Goal: Task Accomplishment & Management: Use online tool/utility

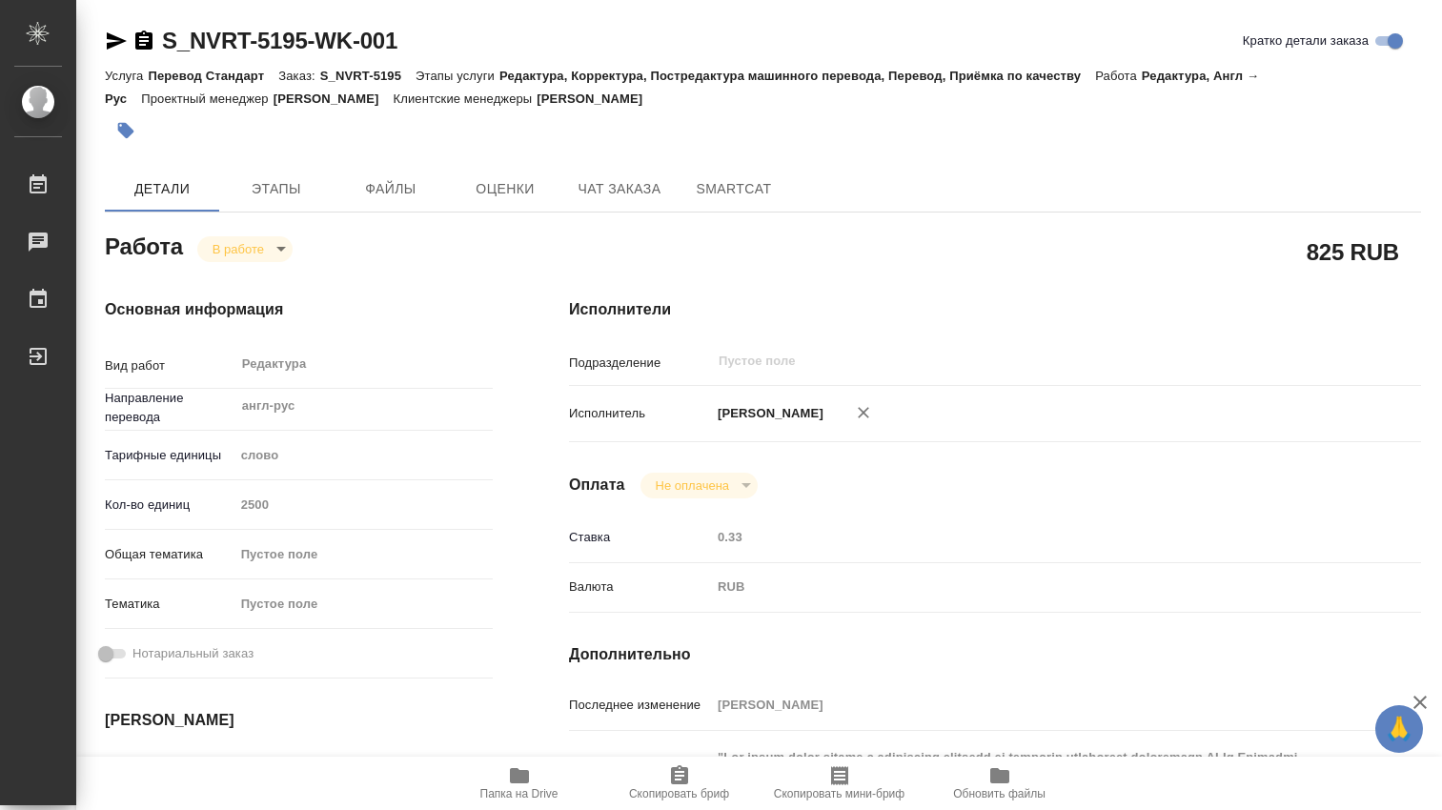
click at [280, 243] on body "🙏 .cls-1 fill:#fff; AWATERA Dmitrieva Olga Работы 0 Чаты График Выйти S_NVRT-51…" at bounding box center [721, 405] width 1442 height 810
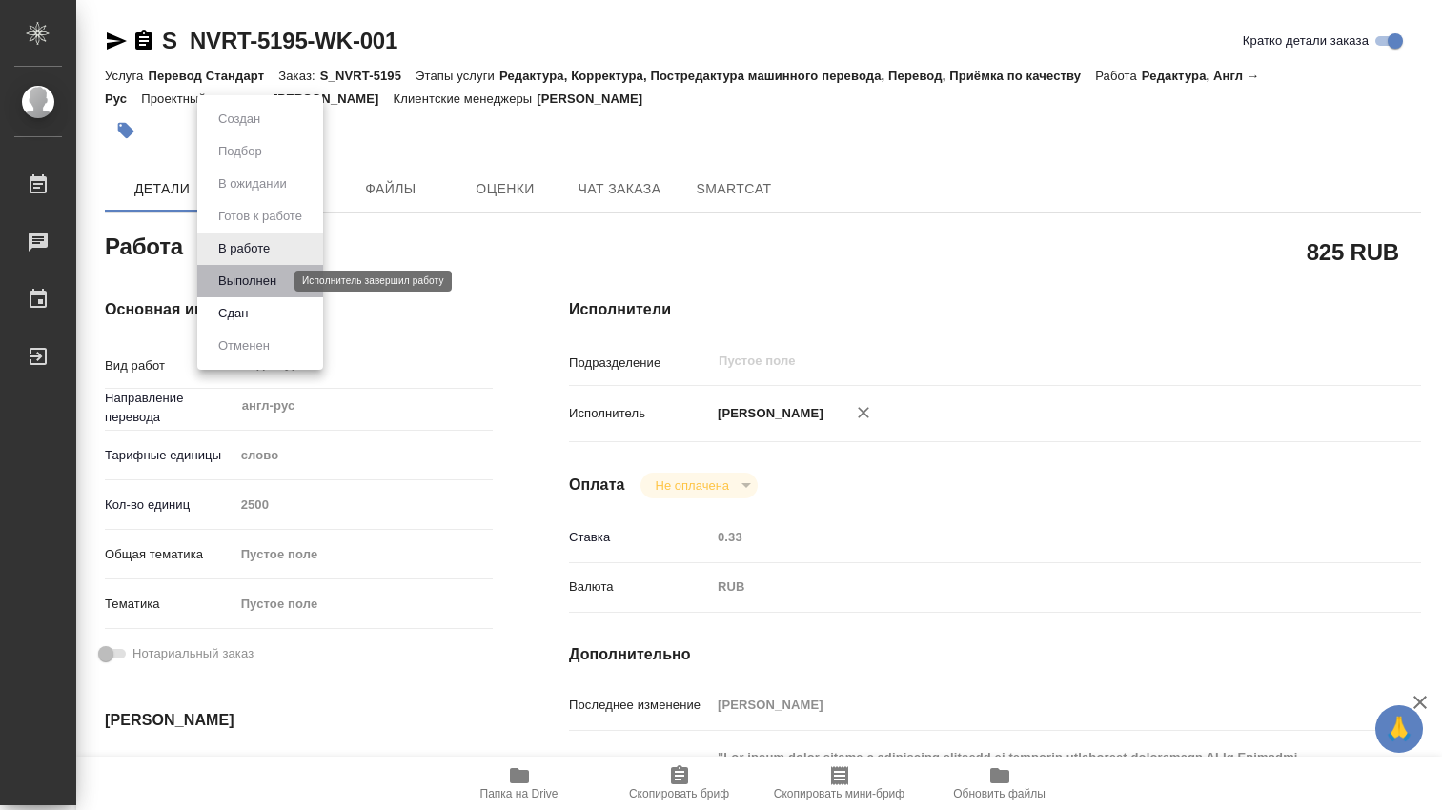
click at [271, 281] on button "Выполнен" at bounding box center [248, 281] width 70 height 21
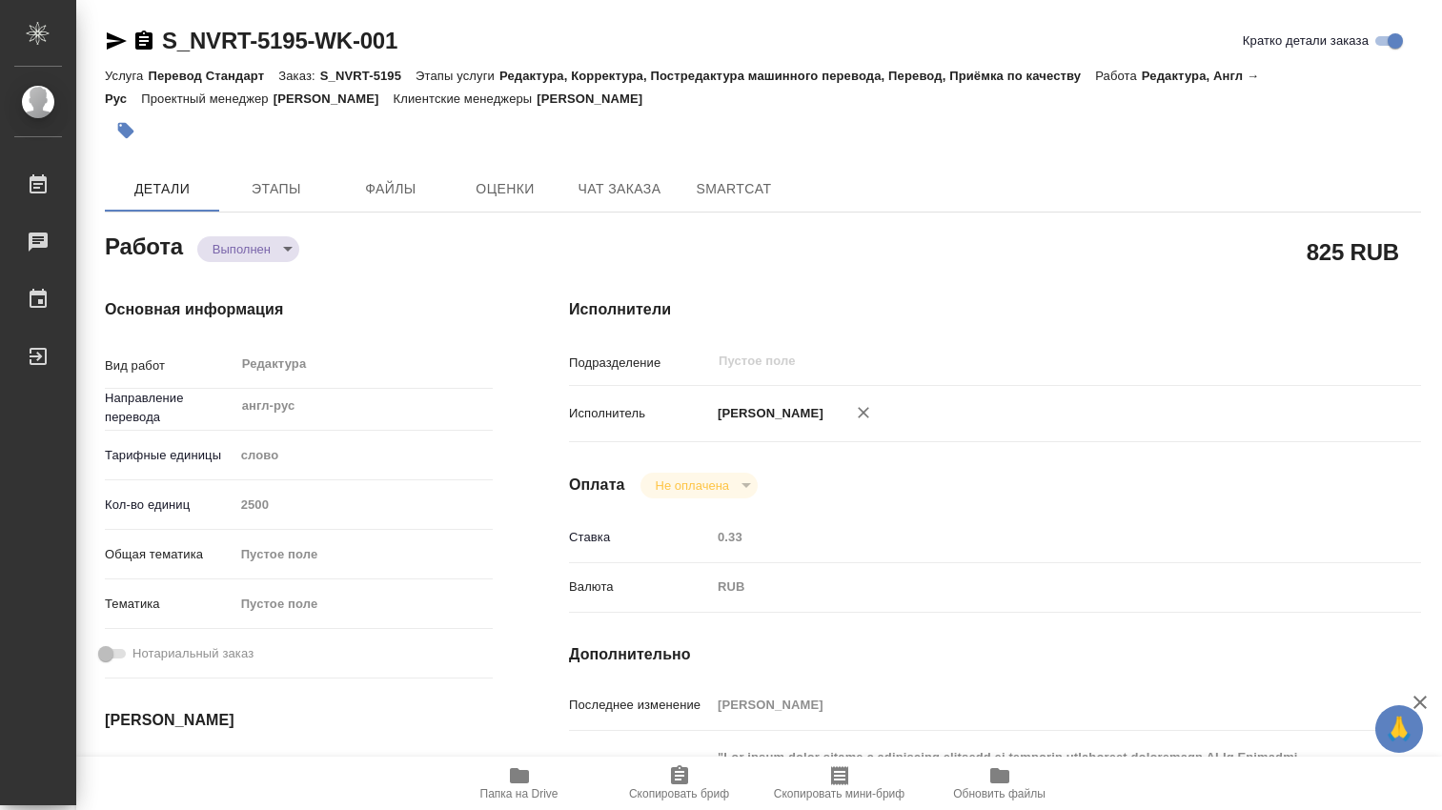
type textarea "x"
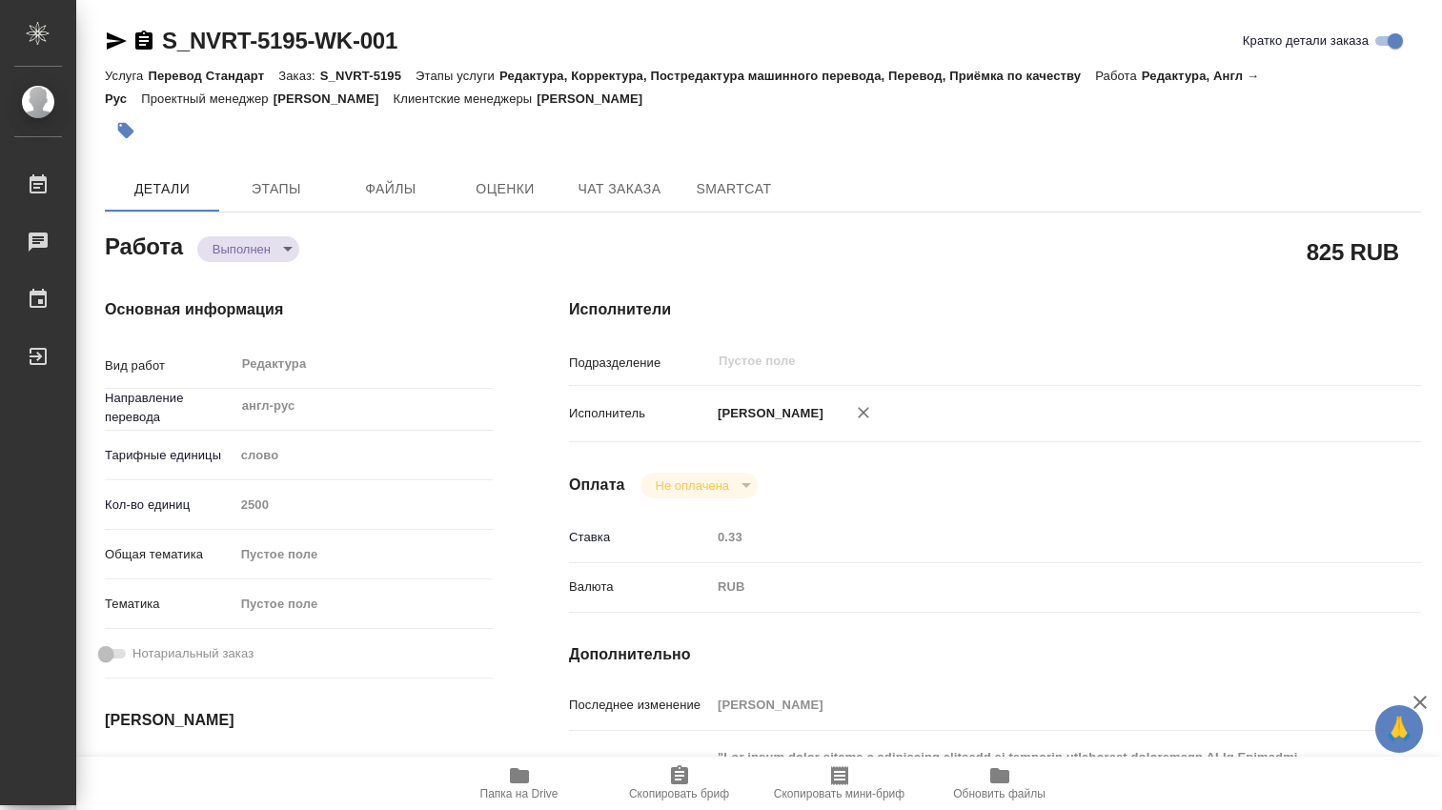
type textarea "x"
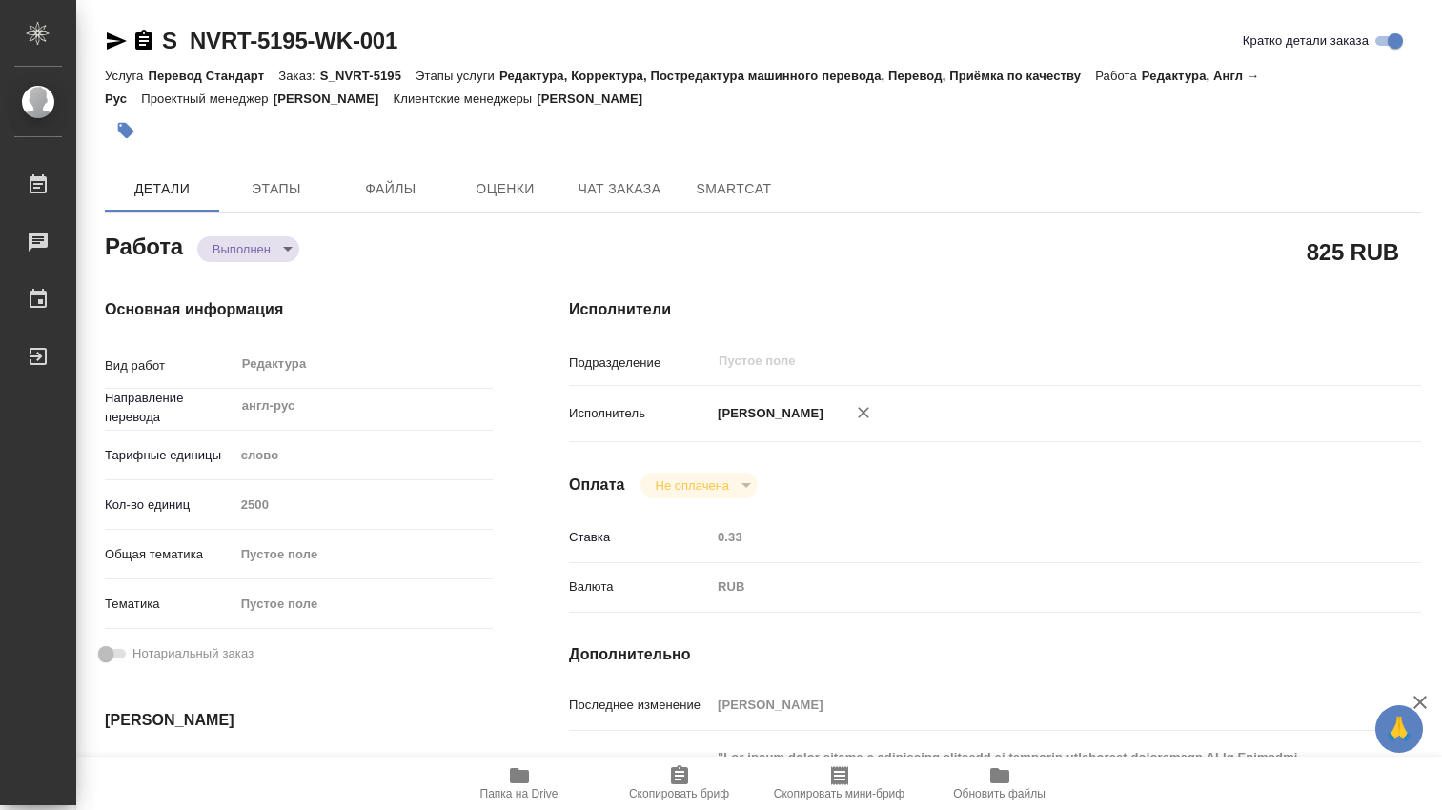
type textarea "x"
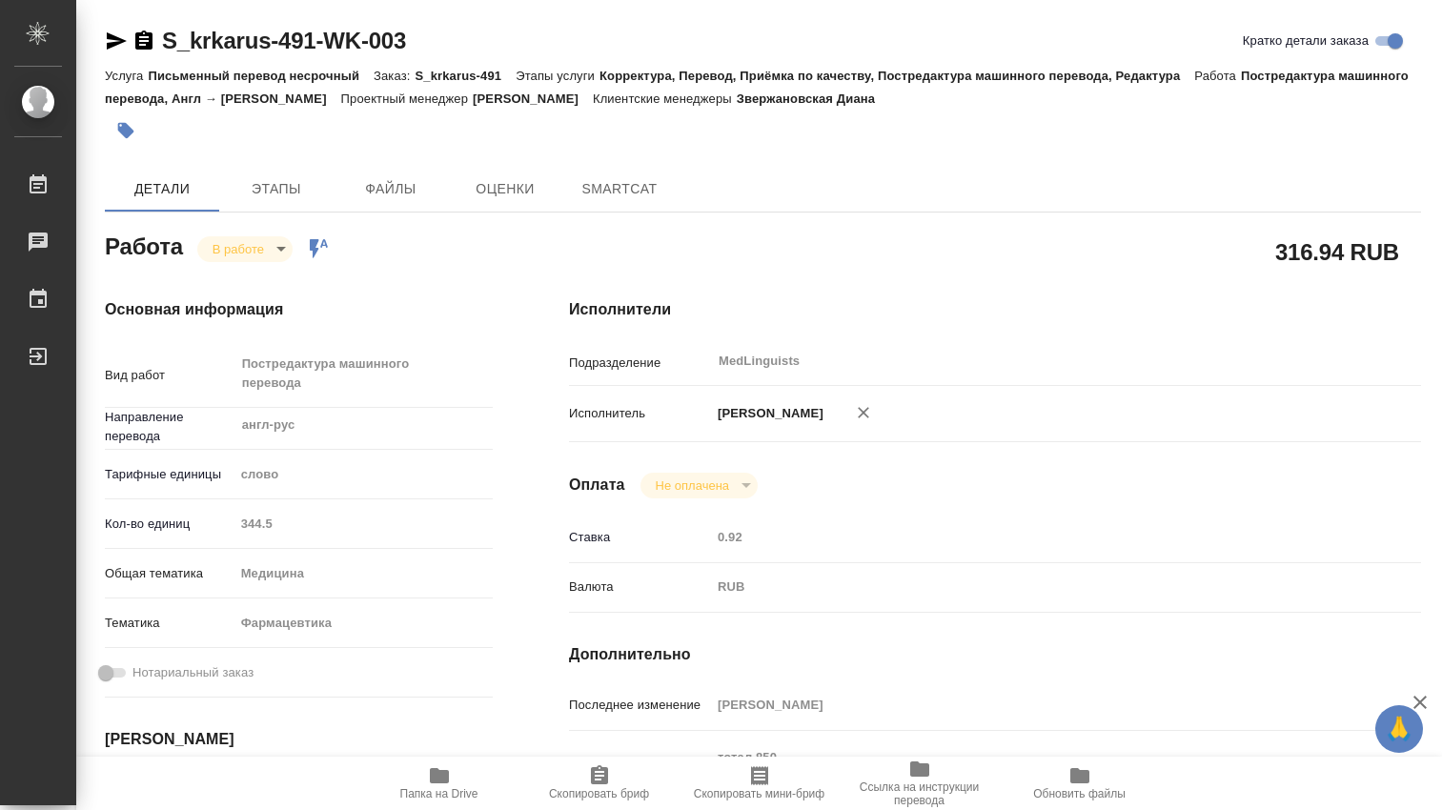
type textarea "x"
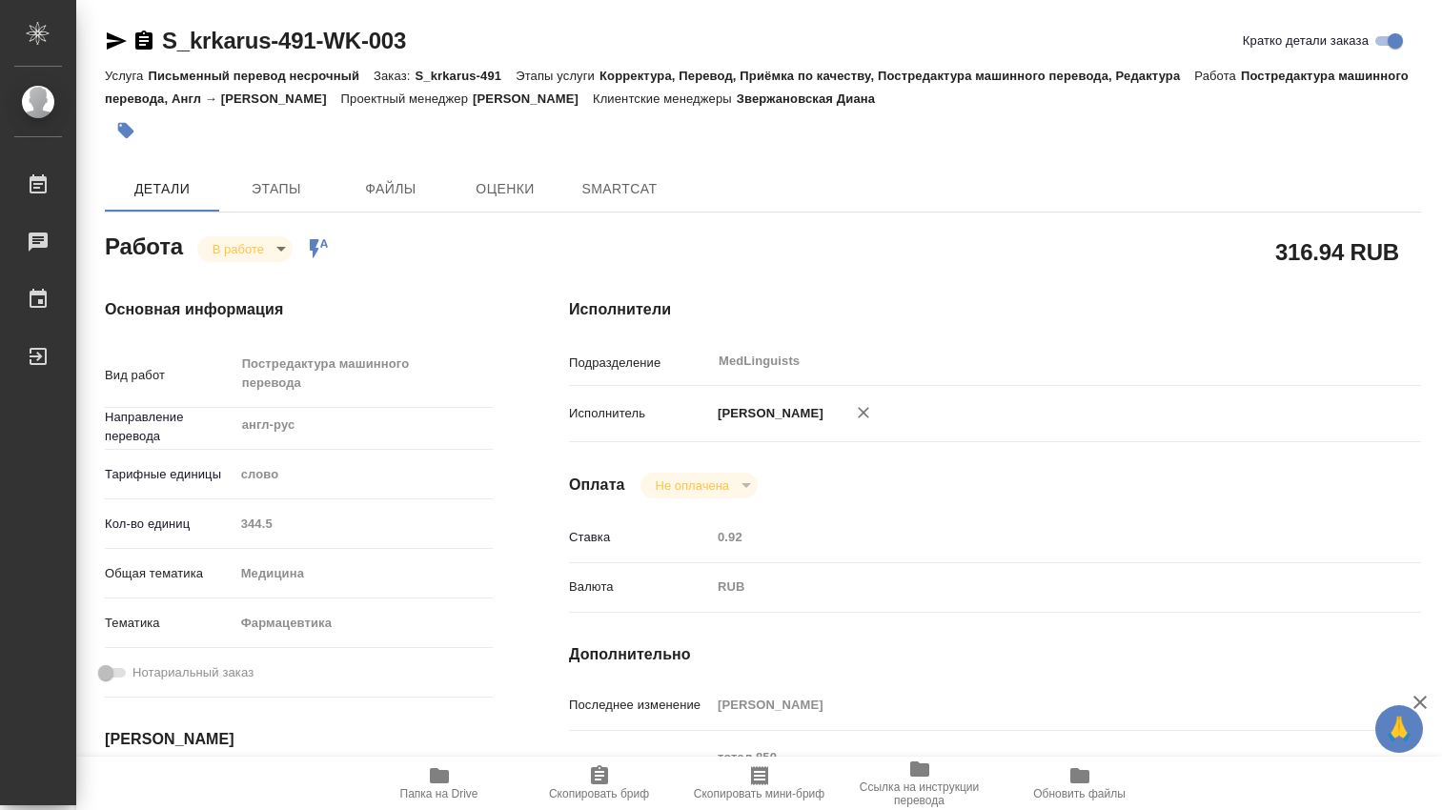
type textarea "x"
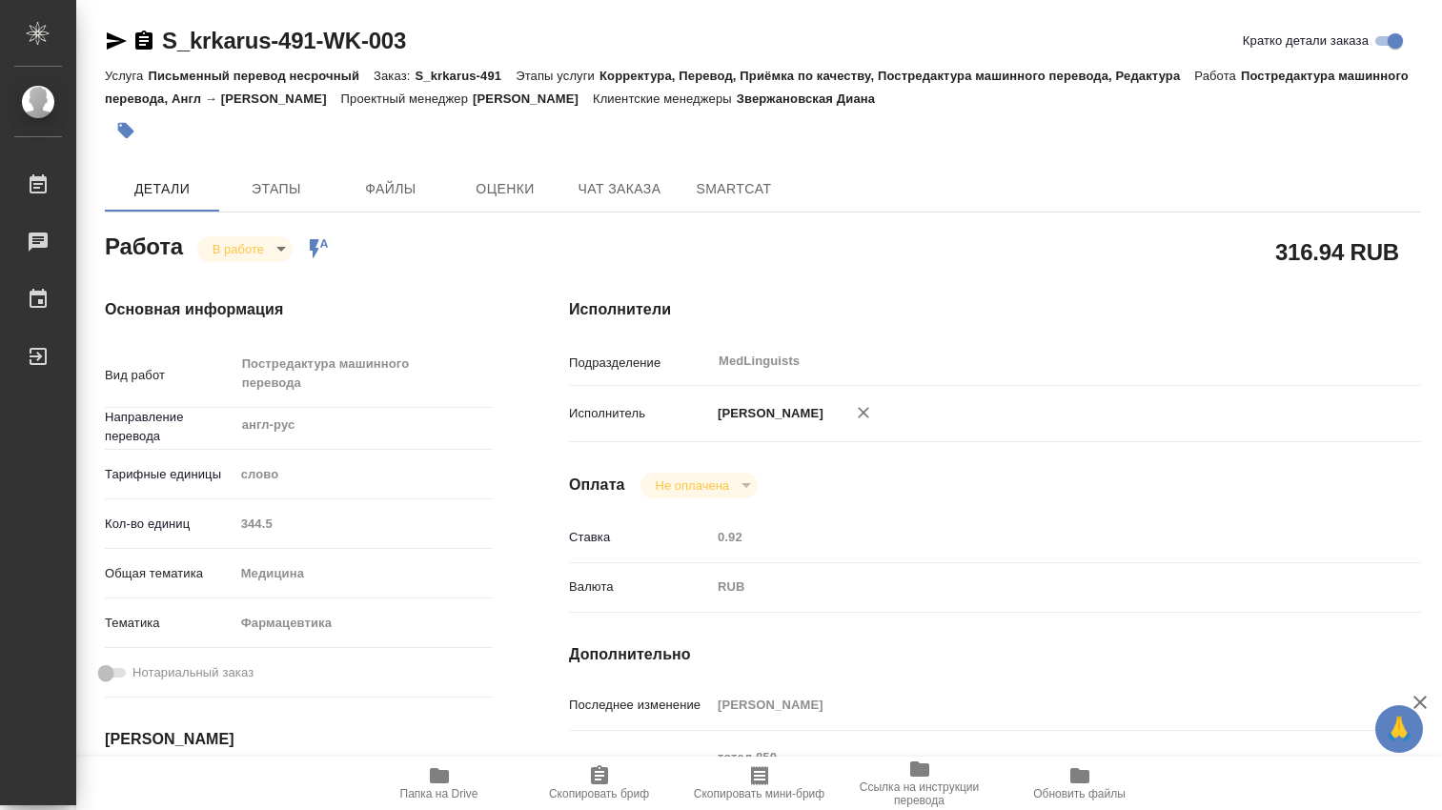
type textarea "x"
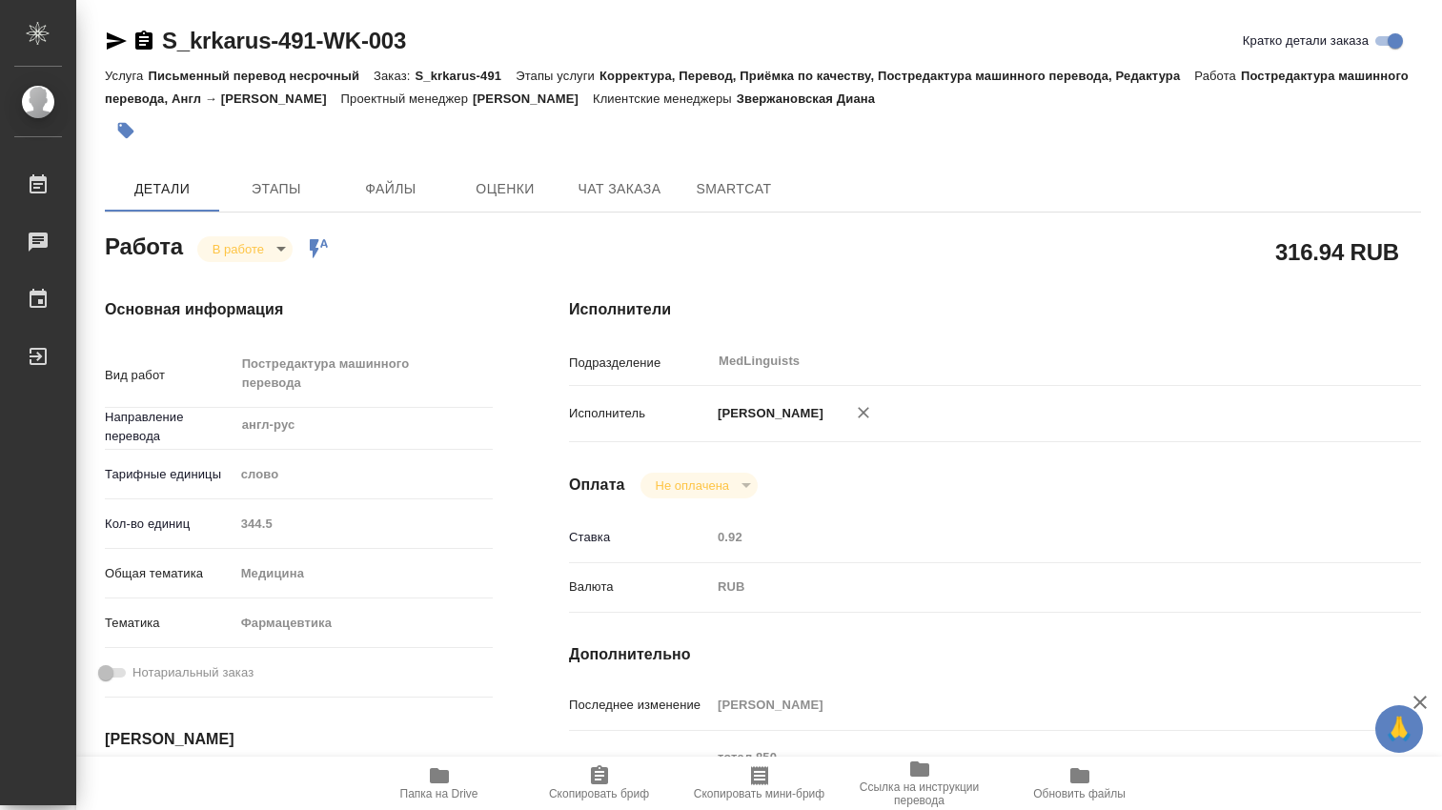
type textarea "x"
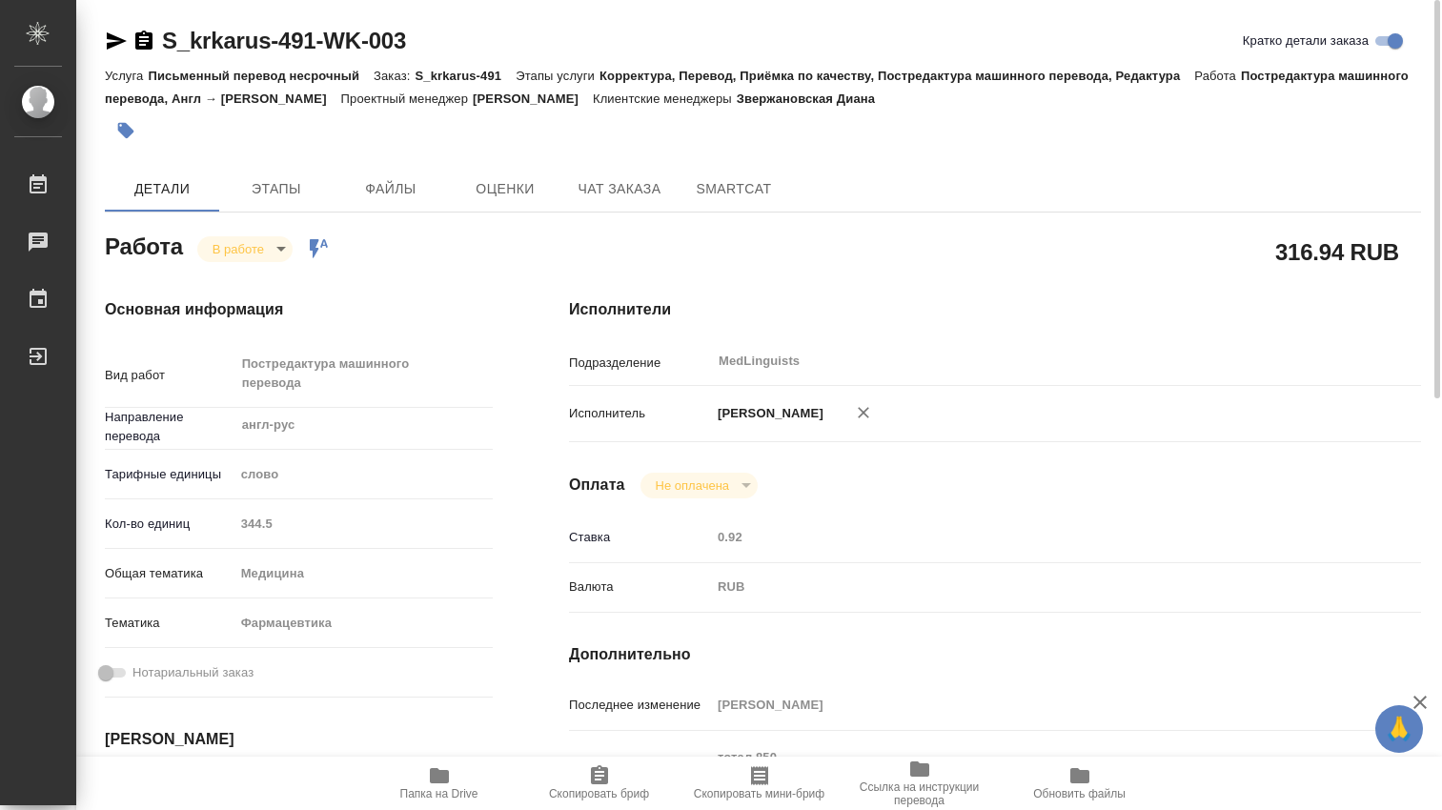
click at [443, 778] on icon "button" at bounding box center [439, 775] width 19 height 15
click at [282, 246] on body "🙏 .cls-1 fill:#fff; AWATERA Dmitrieva Olga Работы 0 Чаты График Выйти S_krkarus…" at bounding box center [721, 405] width 1442 height 810
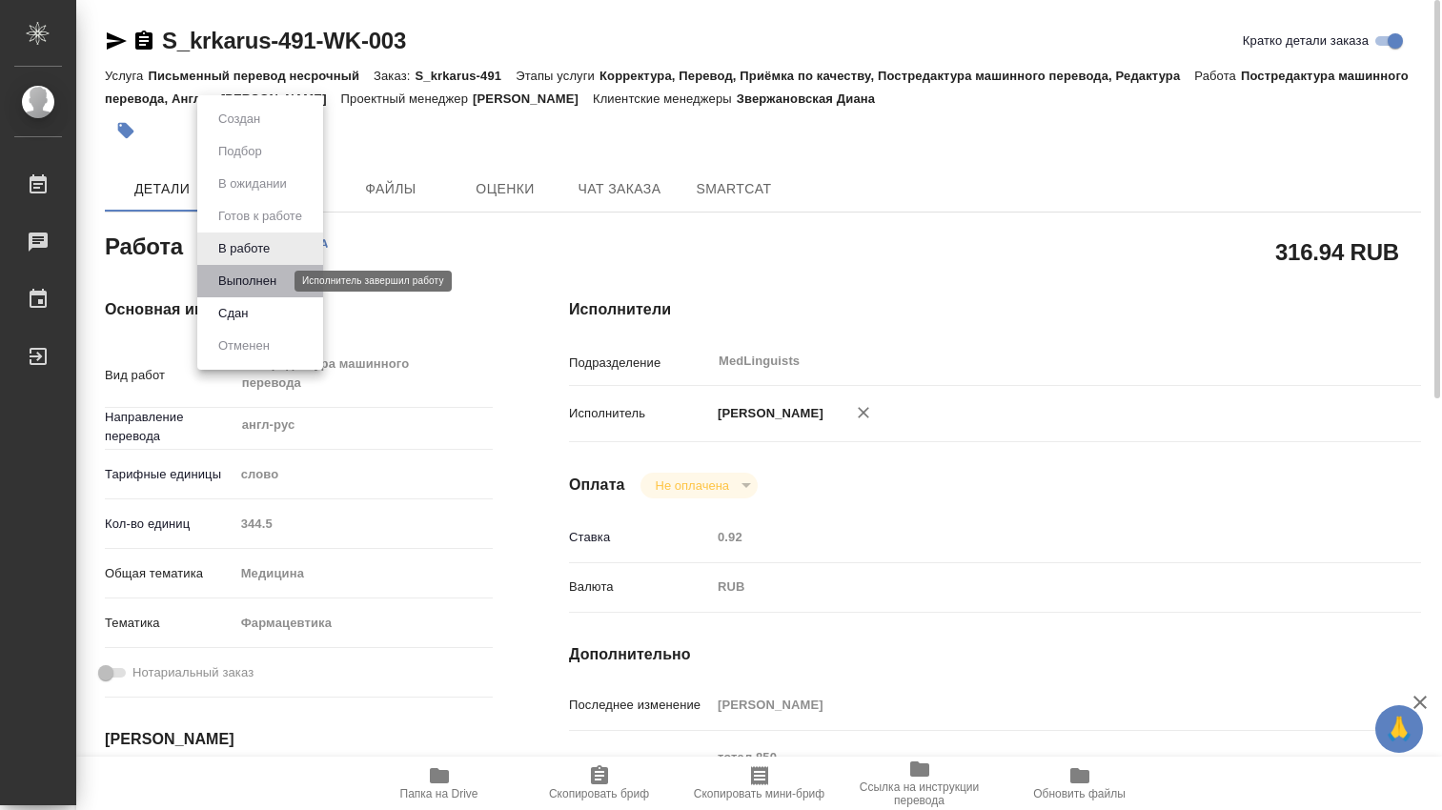
click at [272, 286] on button "Выполнен" at bounding box center [248, 281] width 70 height 21
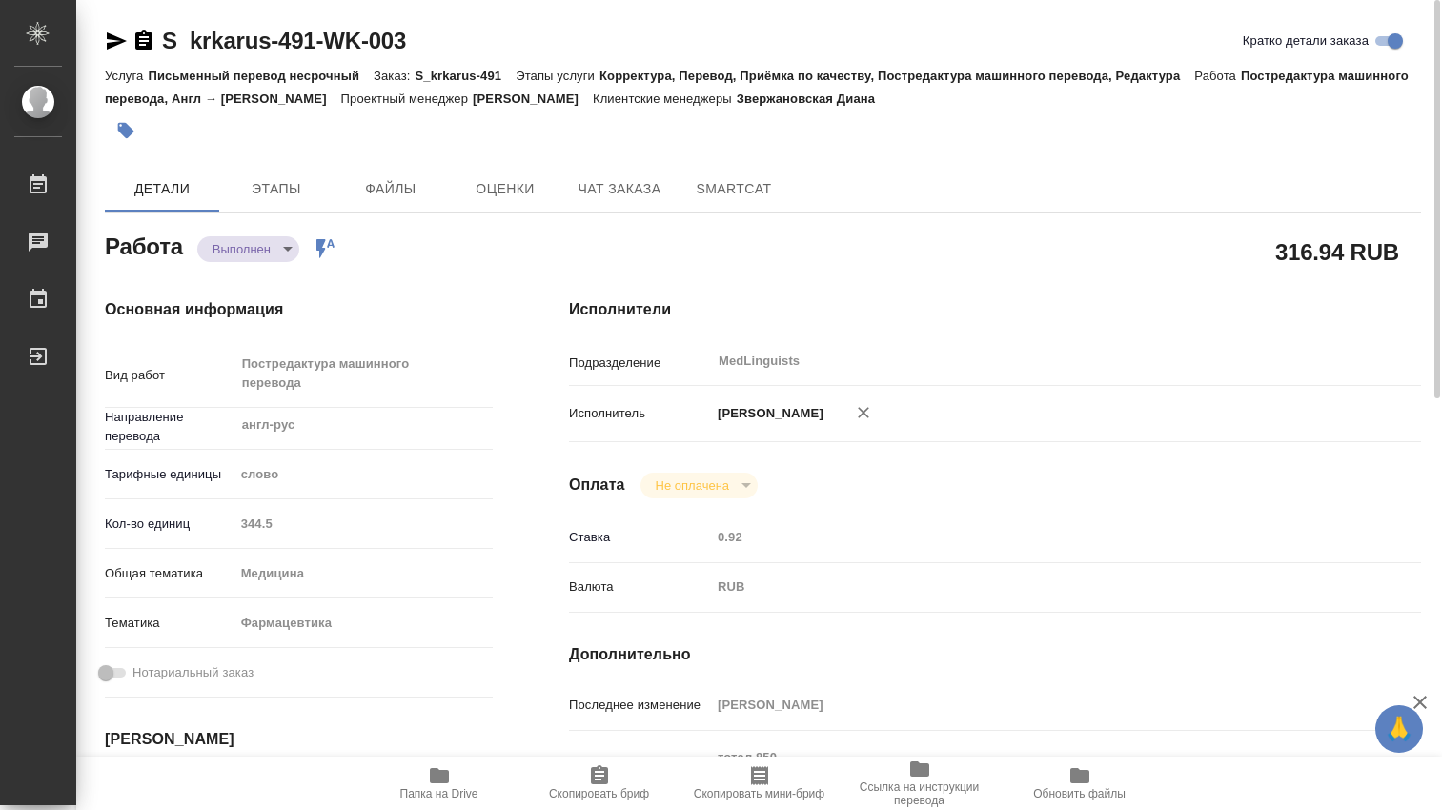
type textarea "x"
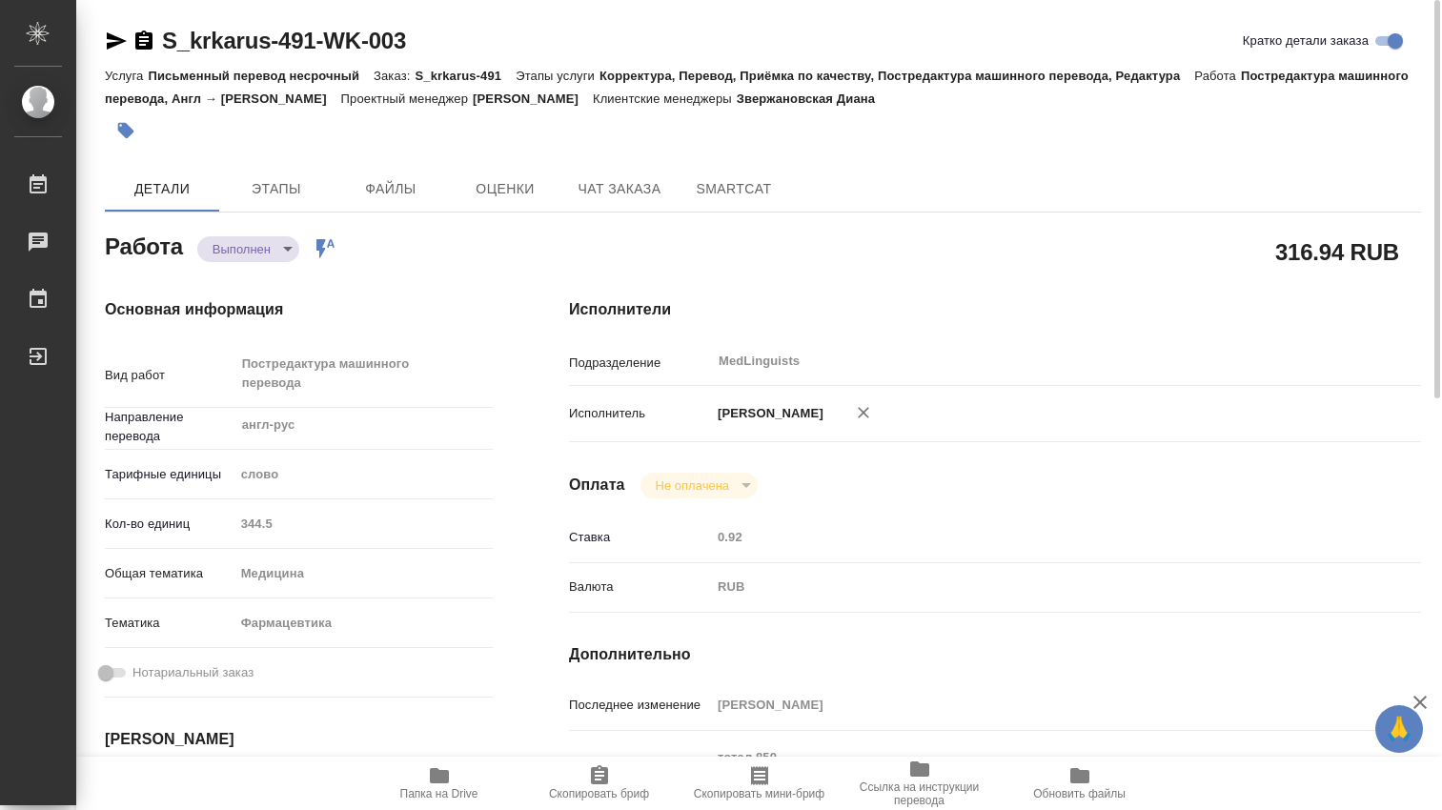
type textarea "x"
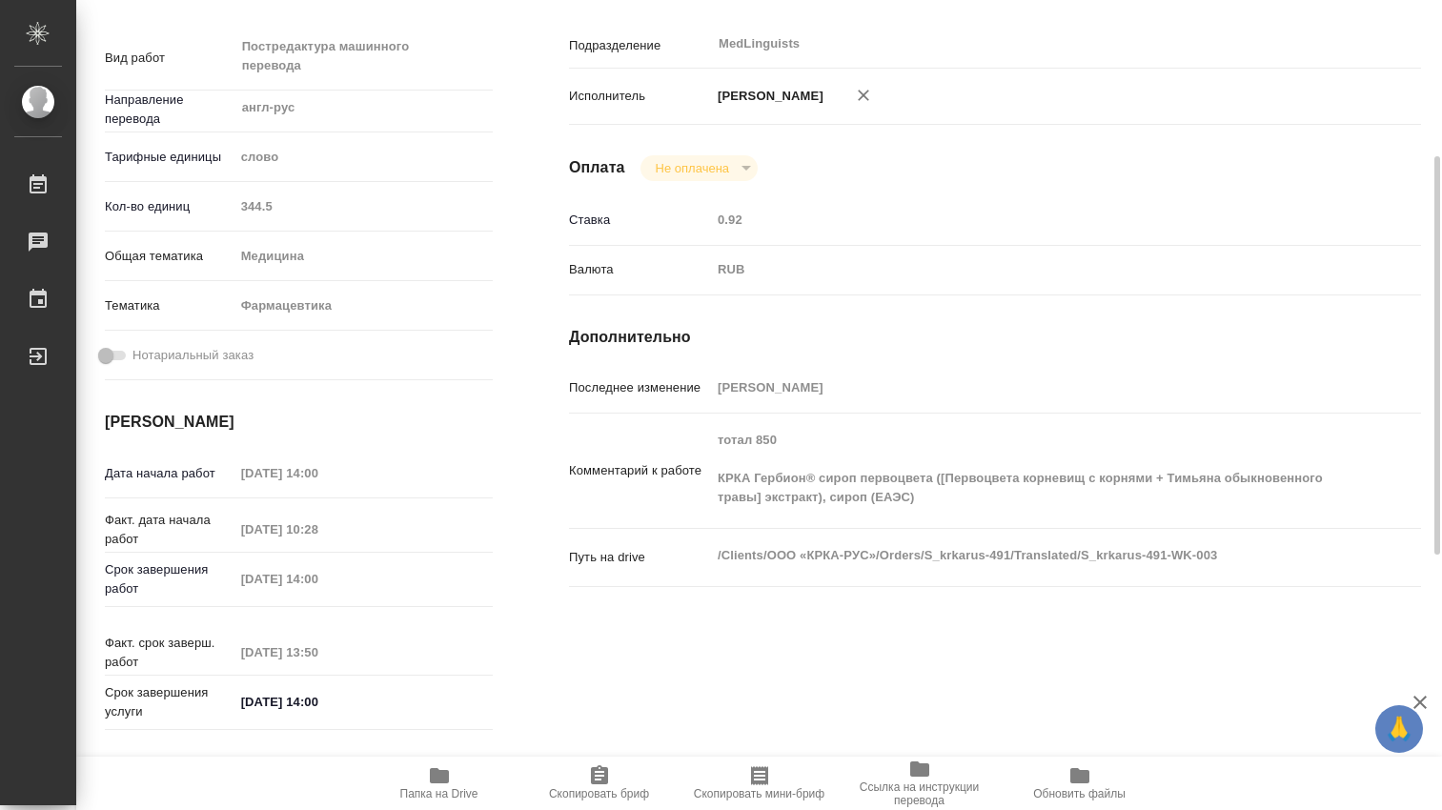
scroll to position [635, 0]
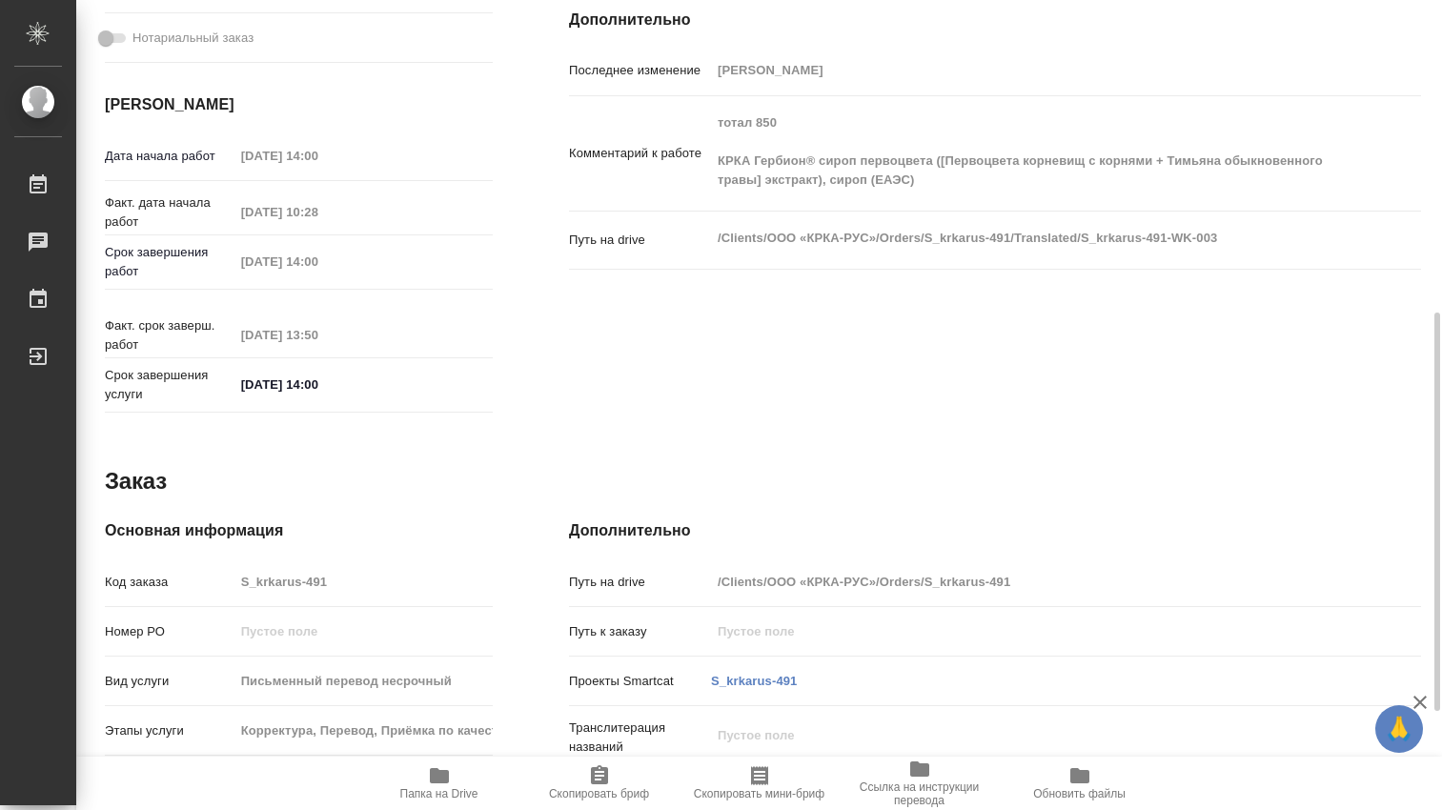
type textarea "x"
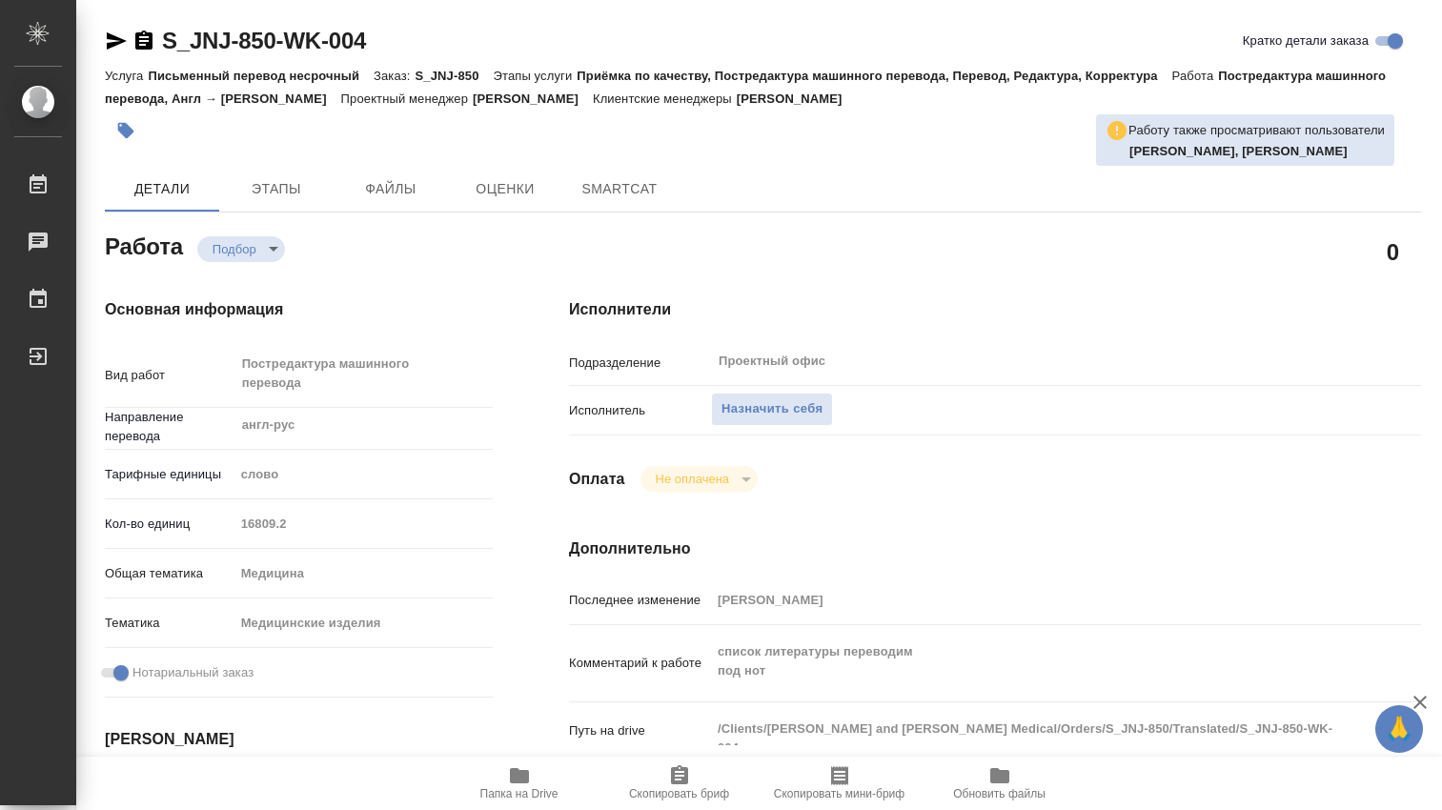
type textarea "x"
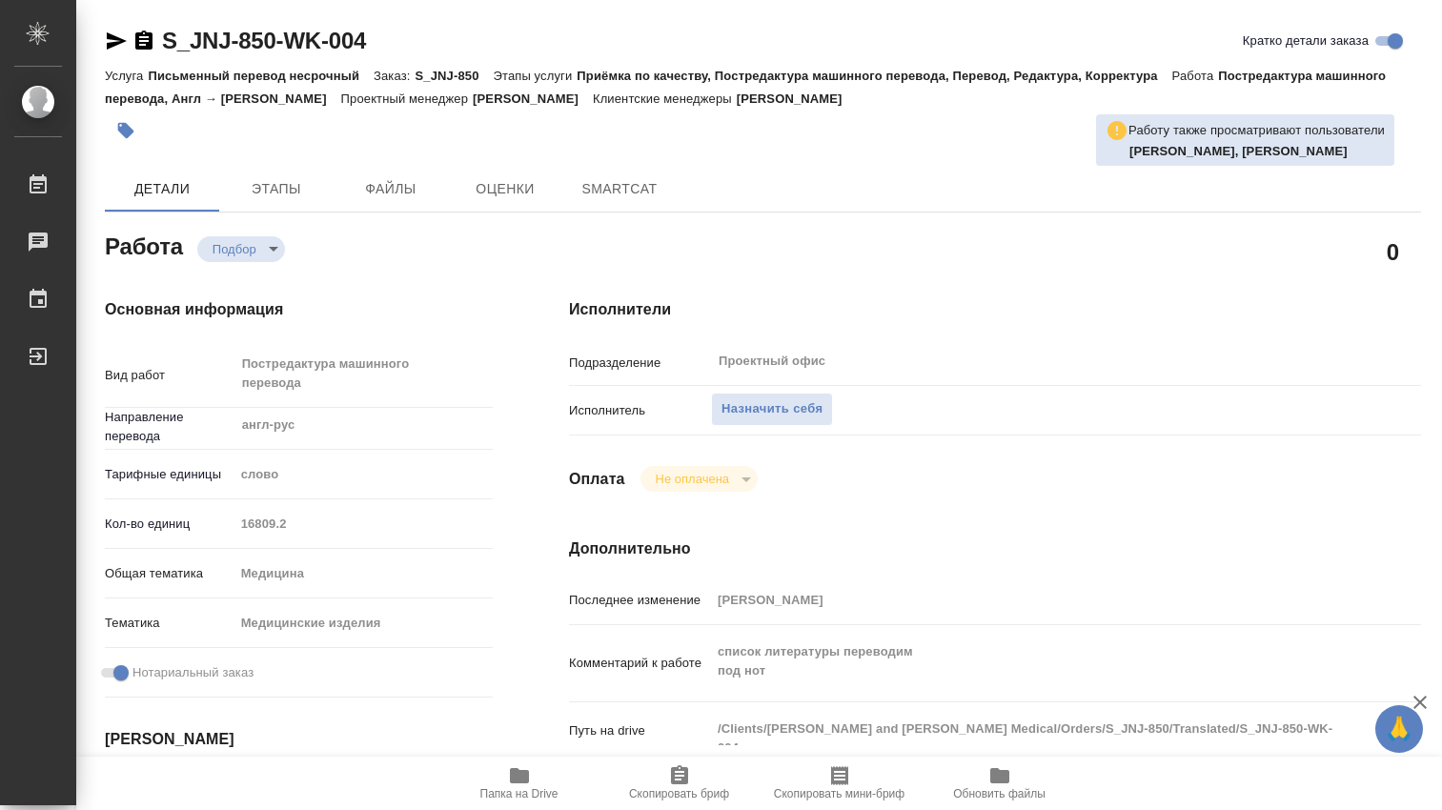
type textarea "x"
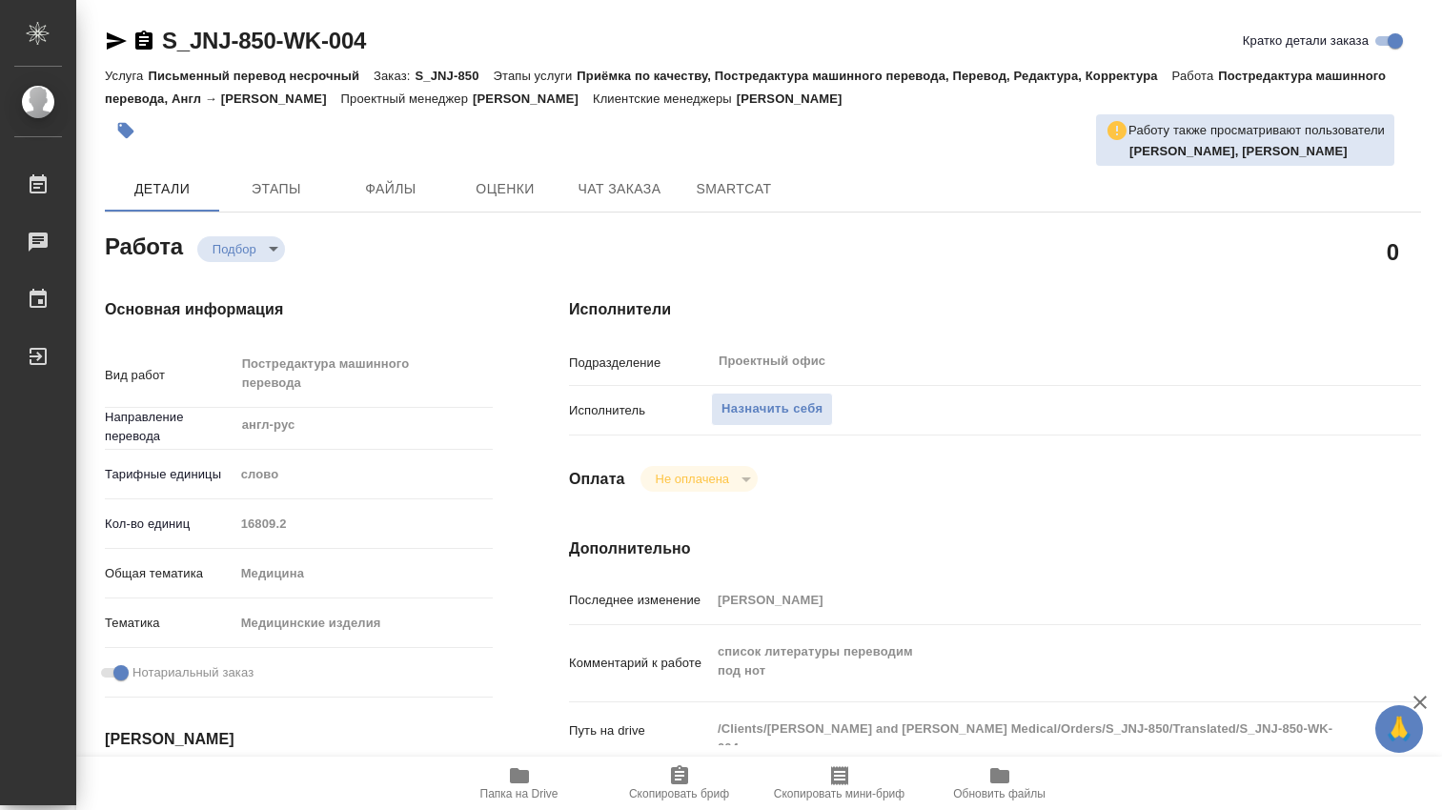
type textarea "x"
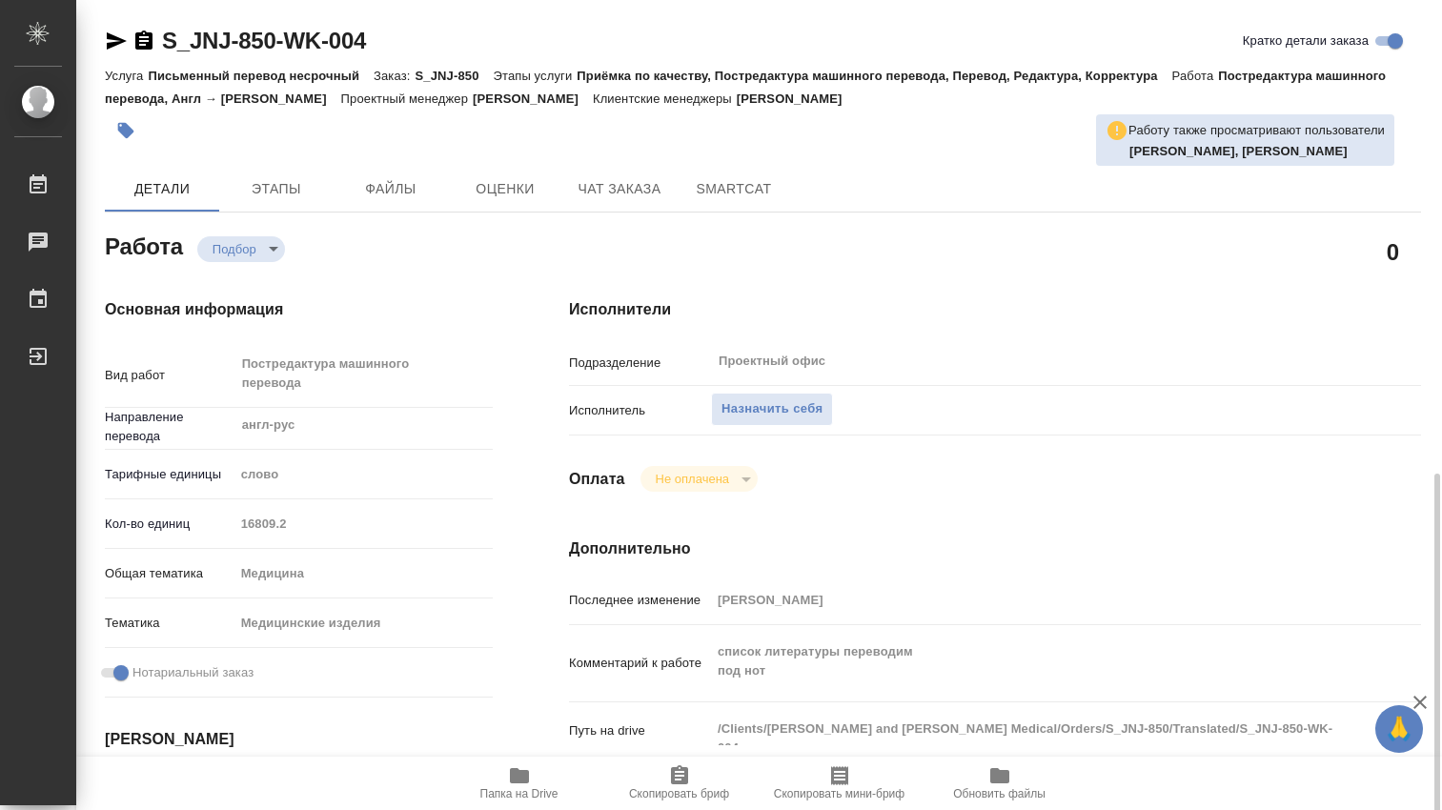
scroll to position [317, 0]
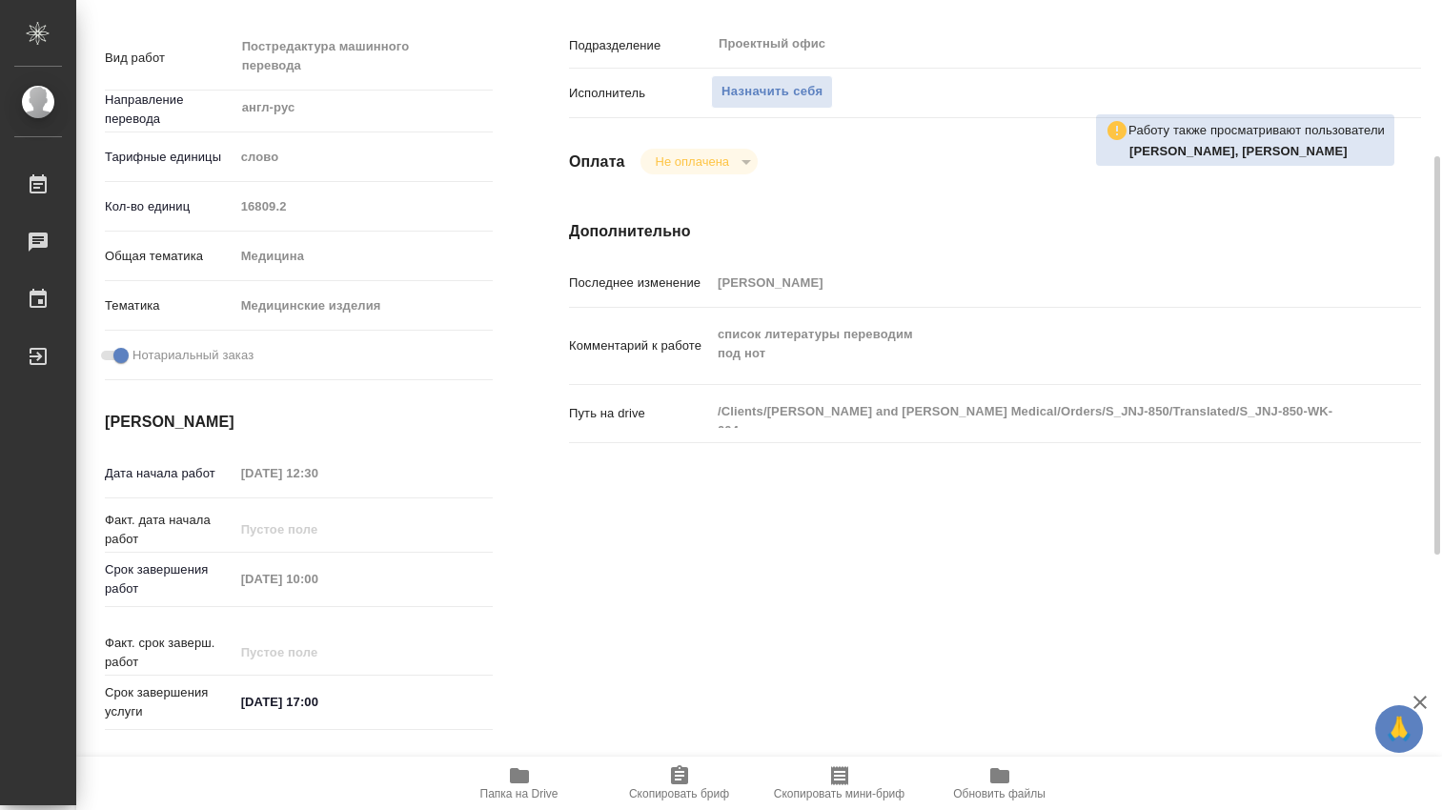
type textarea "x"
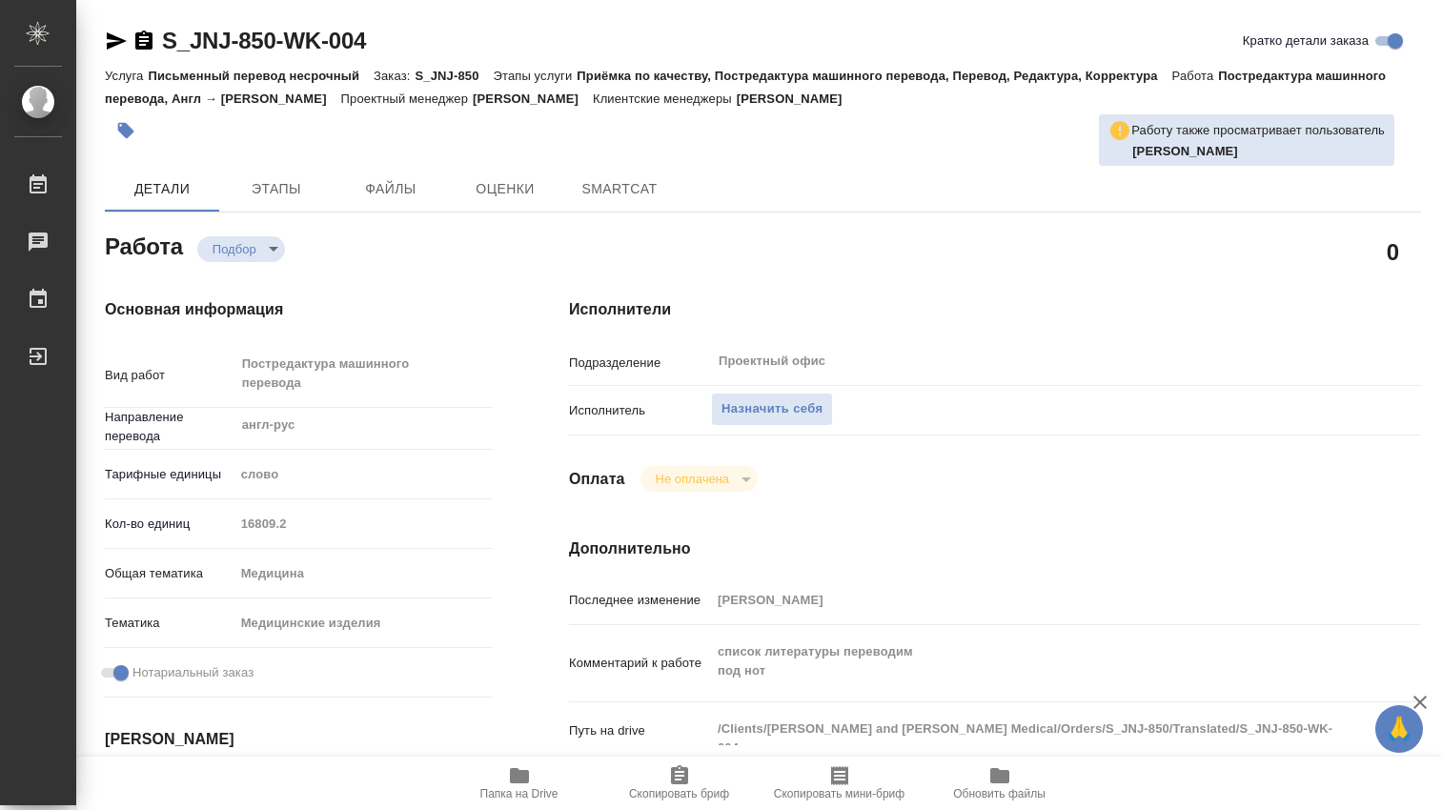
type textarea "x"
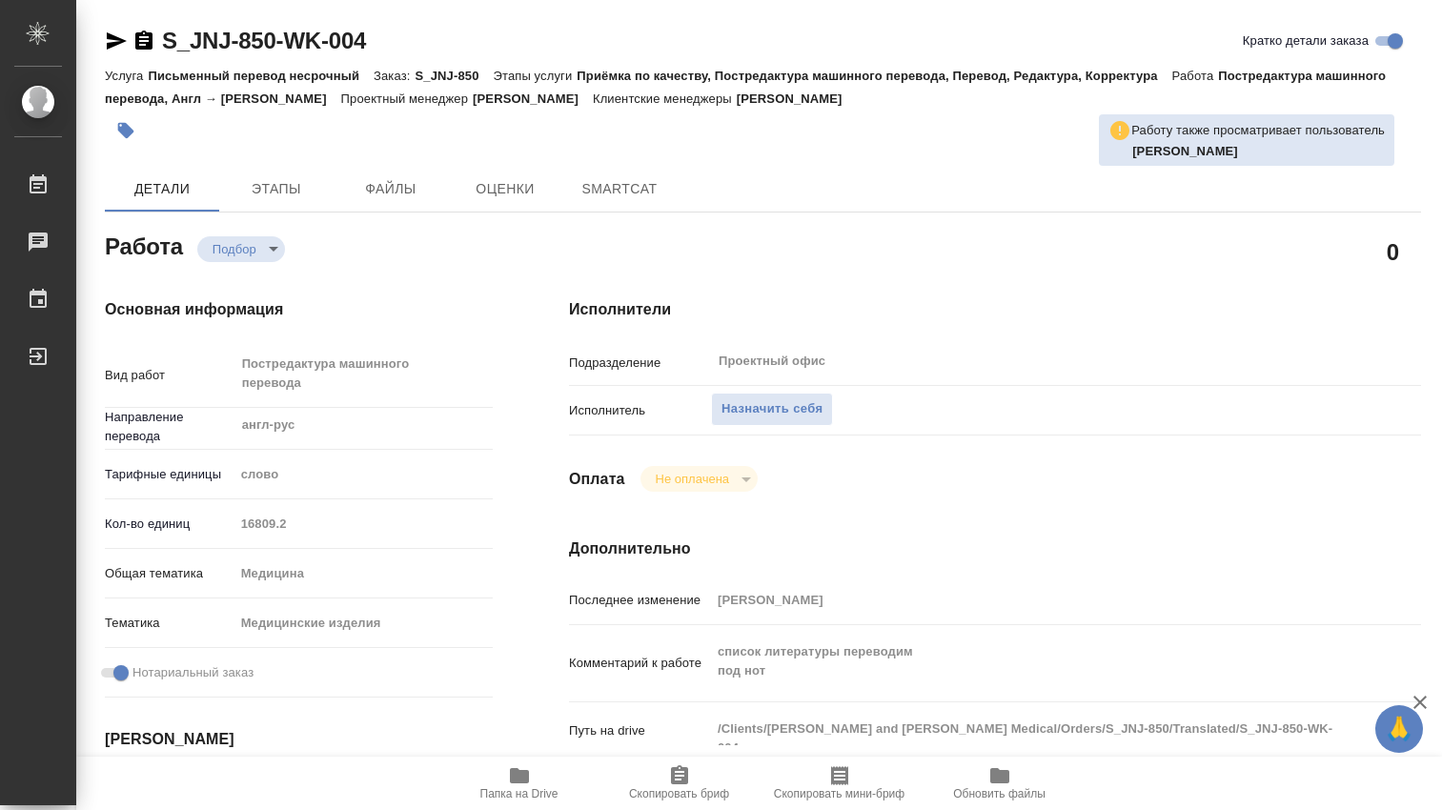
type textarea "x"
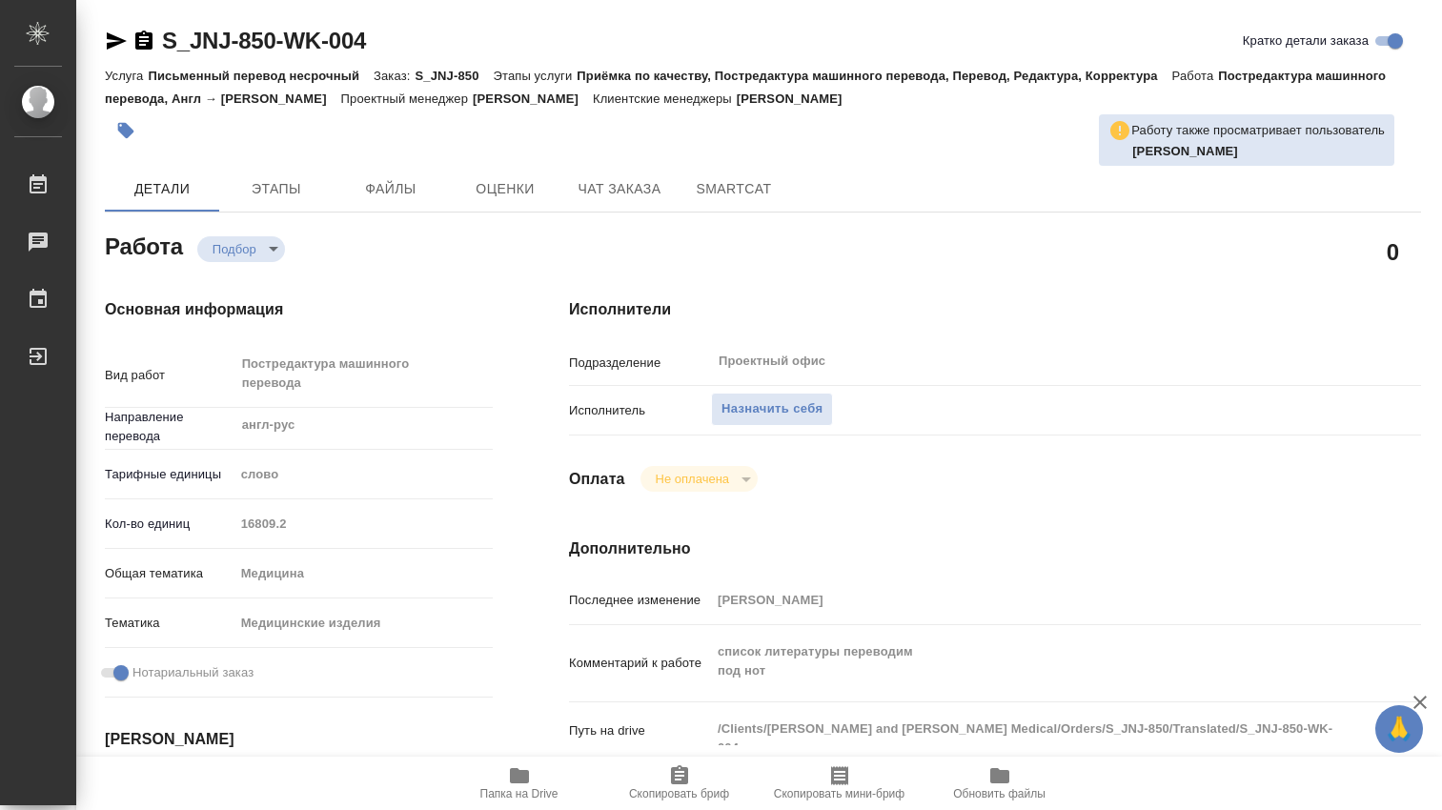
type textarea "x"
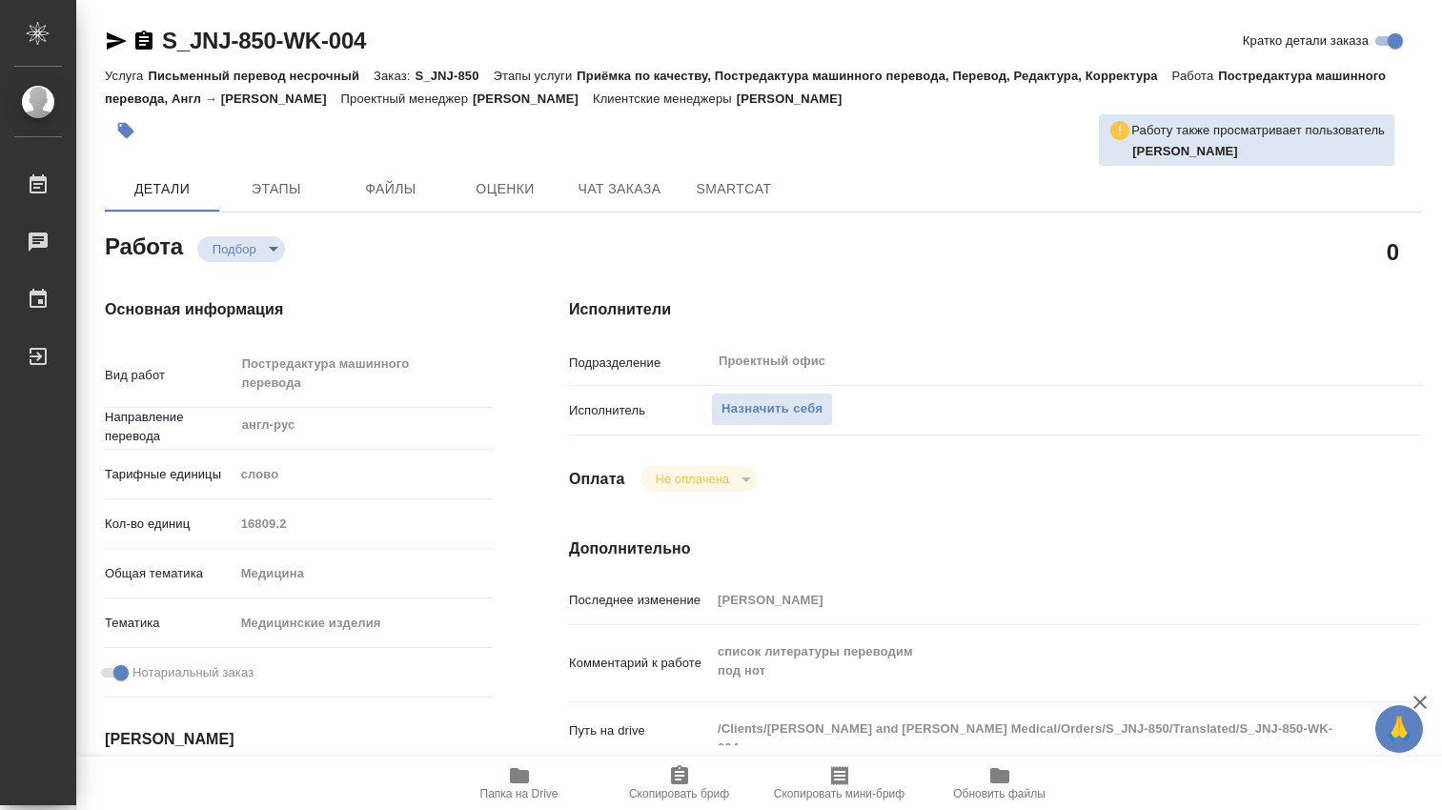
type textarea "x"
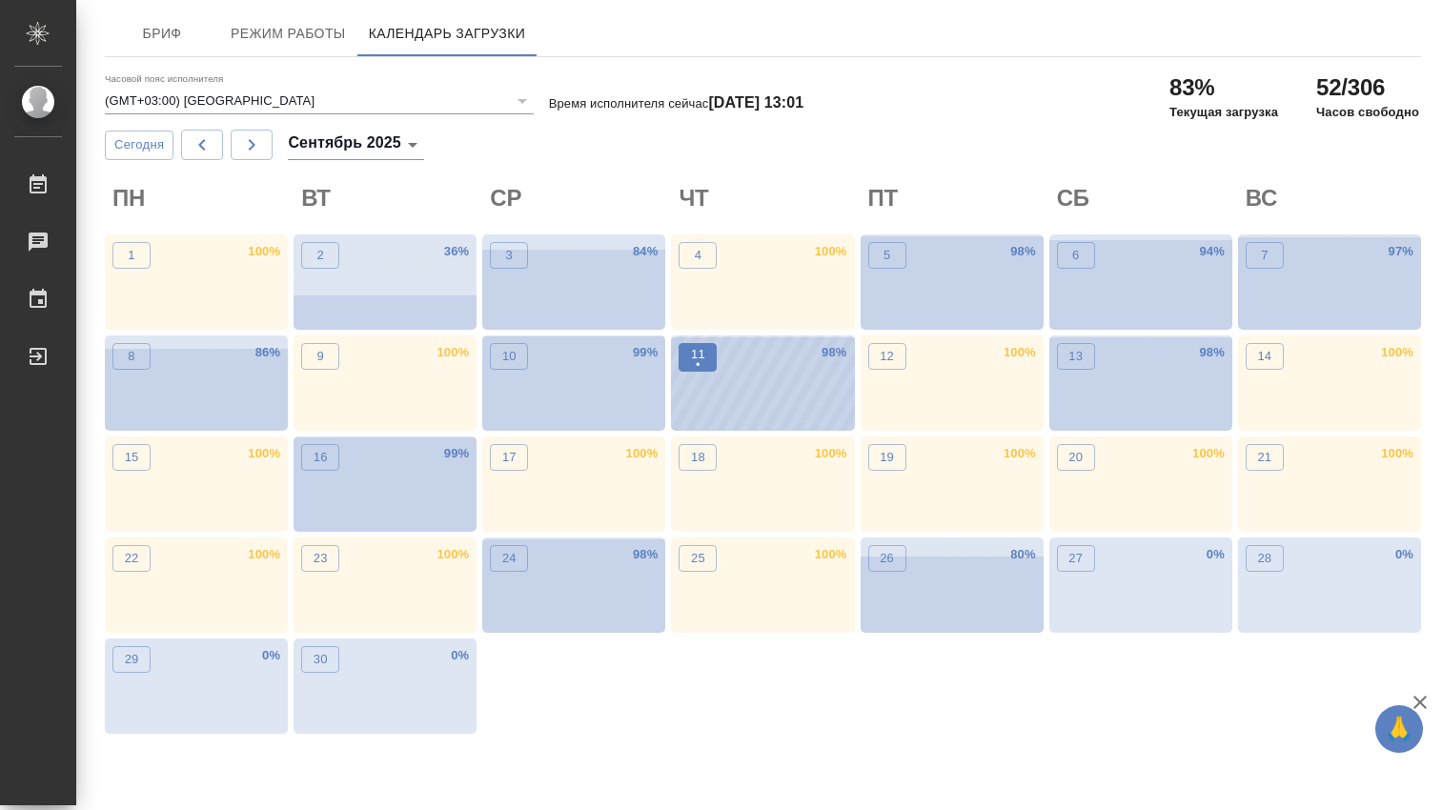
click at [697, 359] on p "•" at bounding box center [698, 364] width 14 height 19
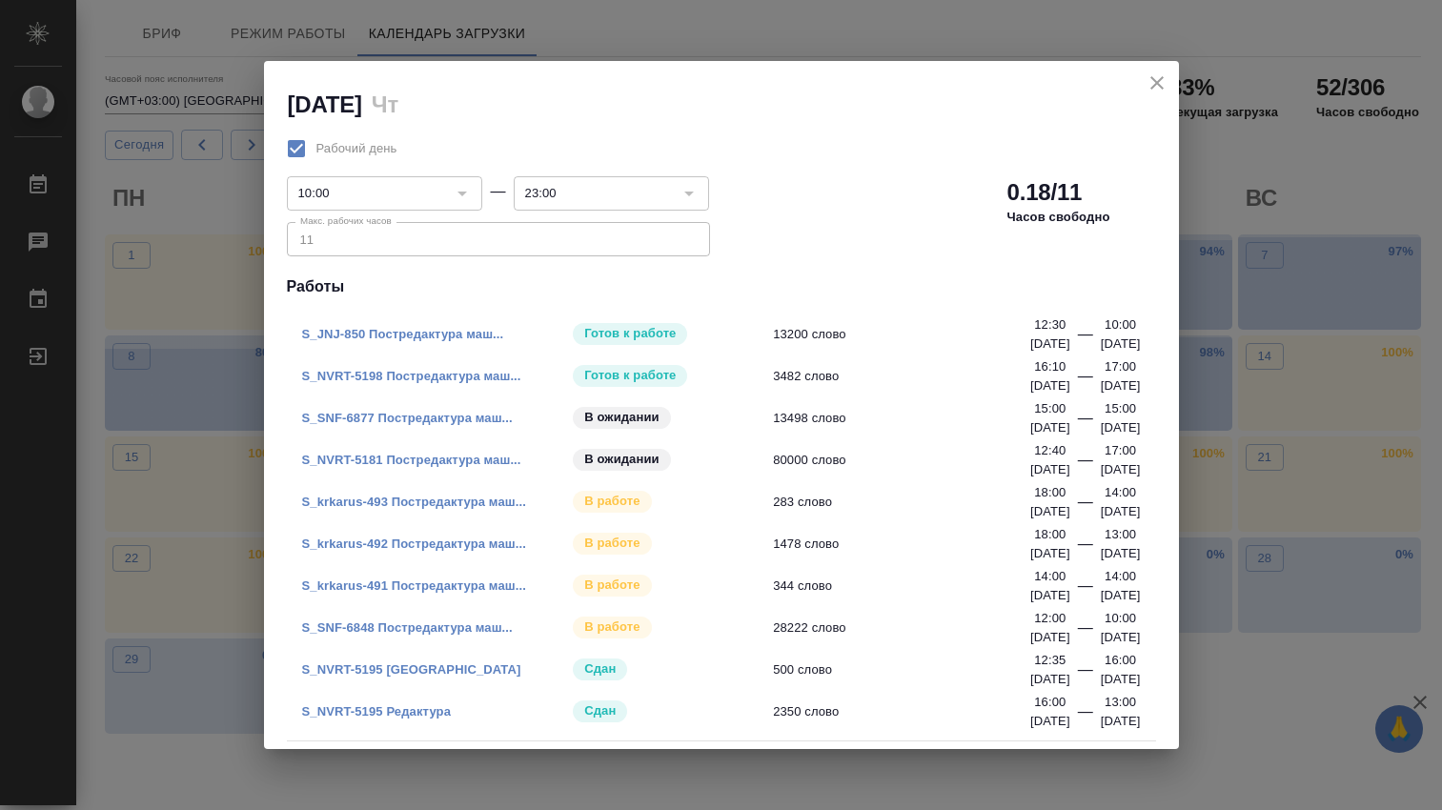
click at [434, 334] on link "S_JNJ-850 Постредактура маш..." at bounding box center [403, 334] width 202 height 14
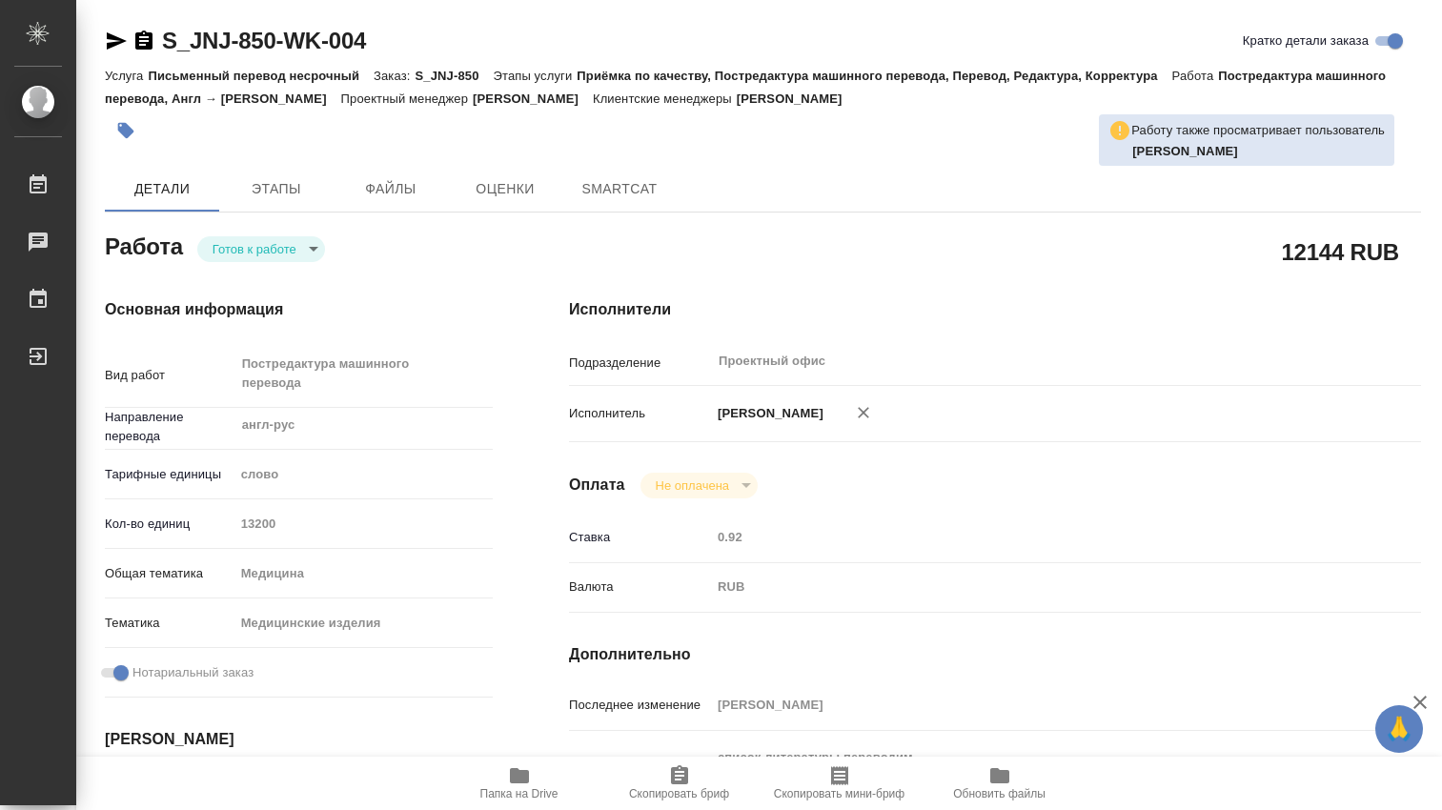
type textarea "x"
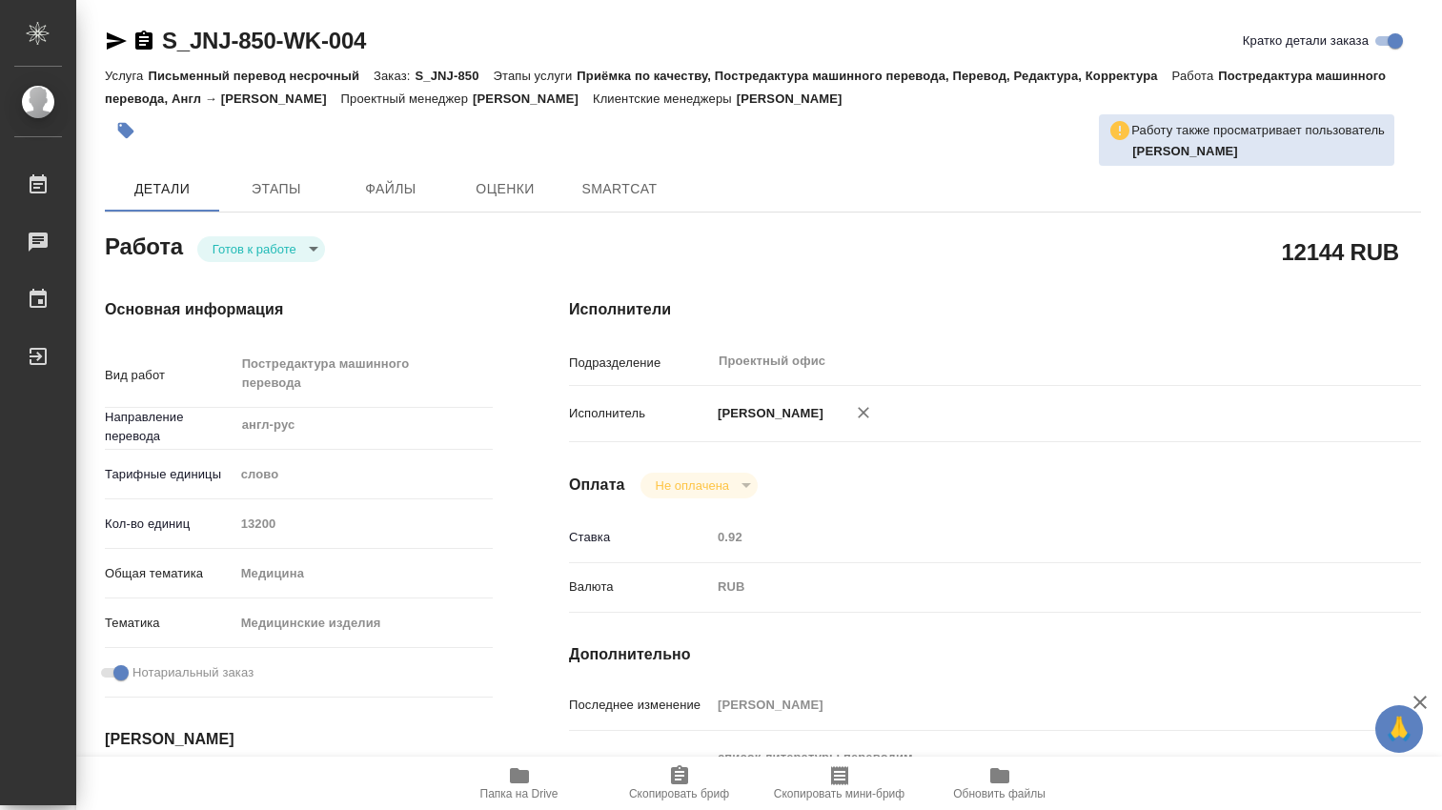
type textarea "x"
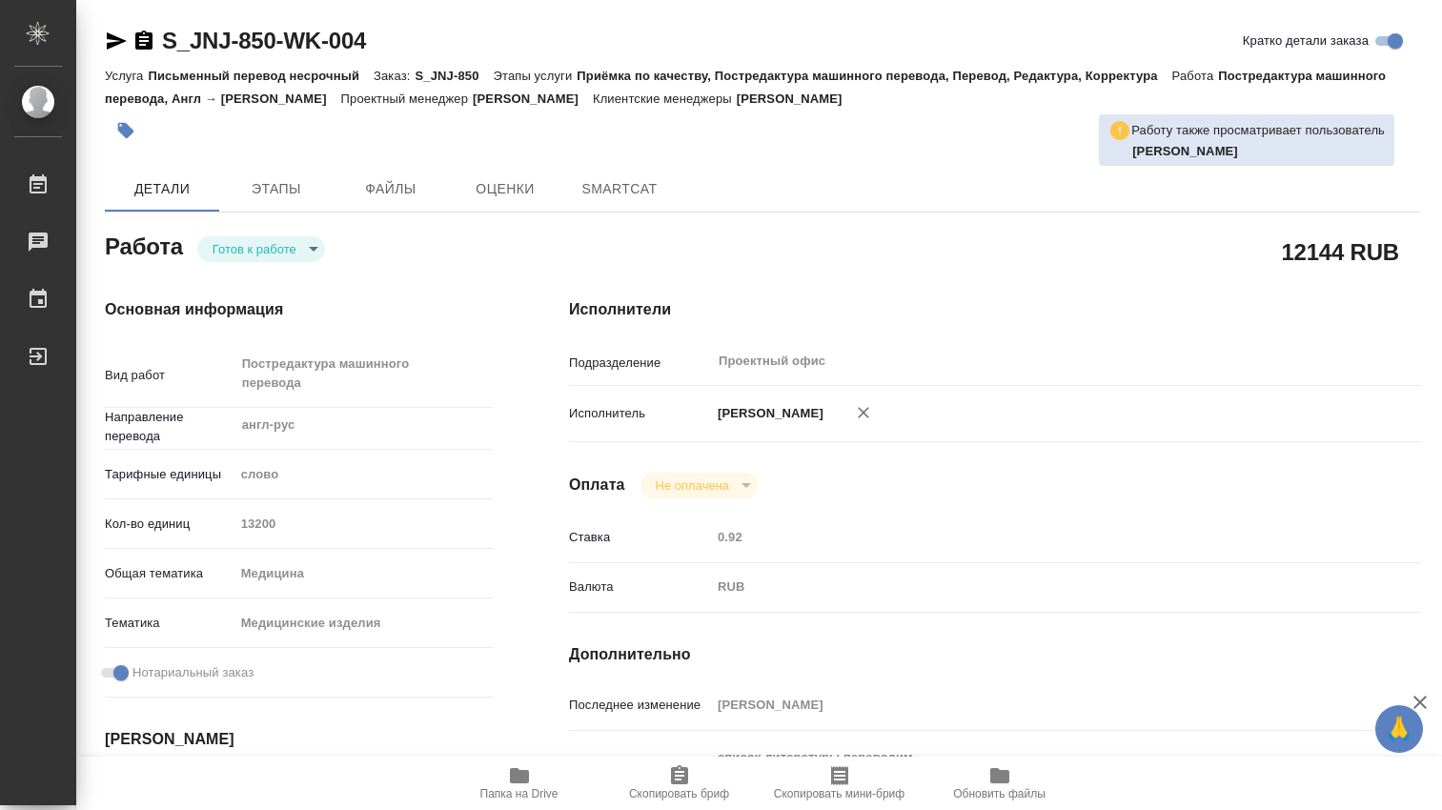
type textarea "x"
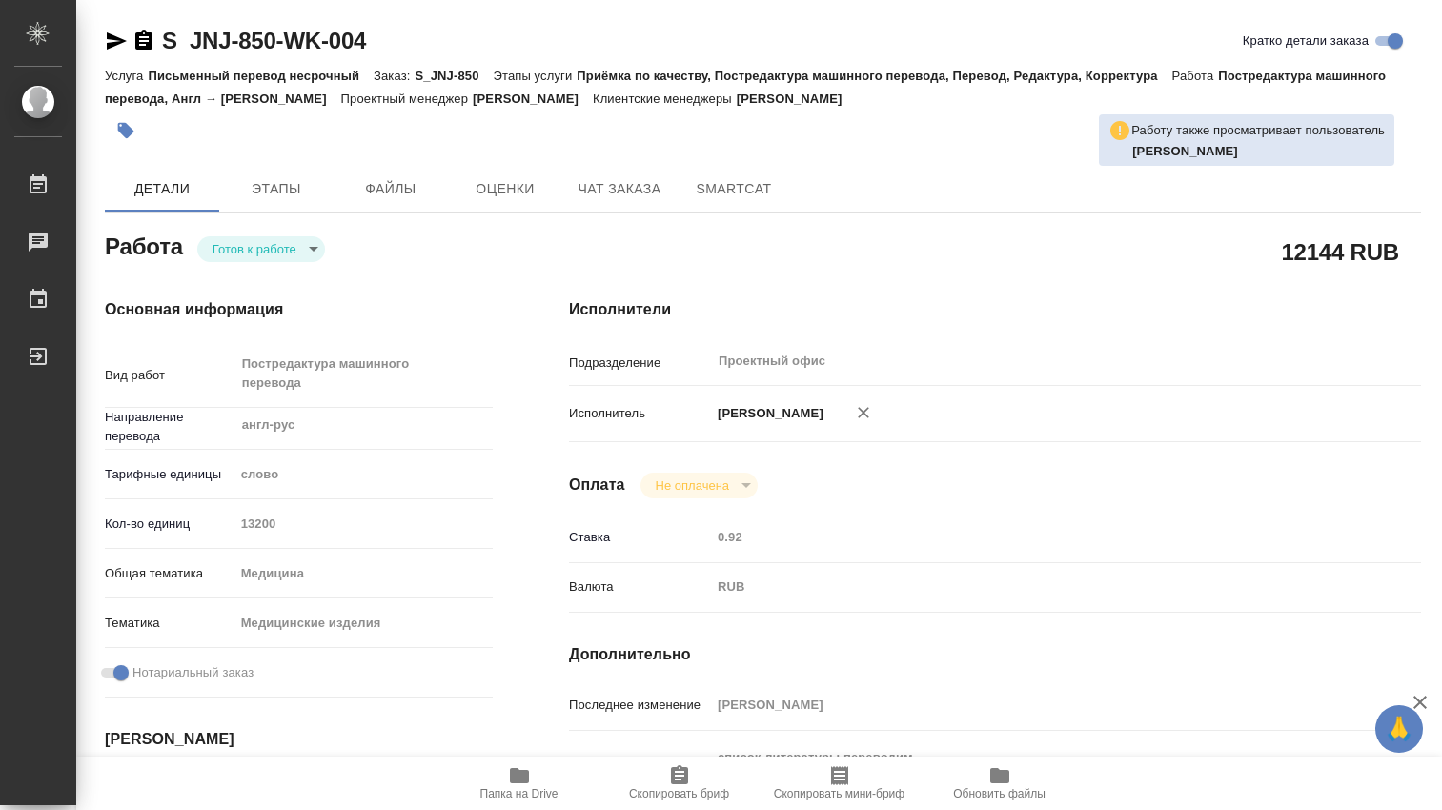
type textarea "x"
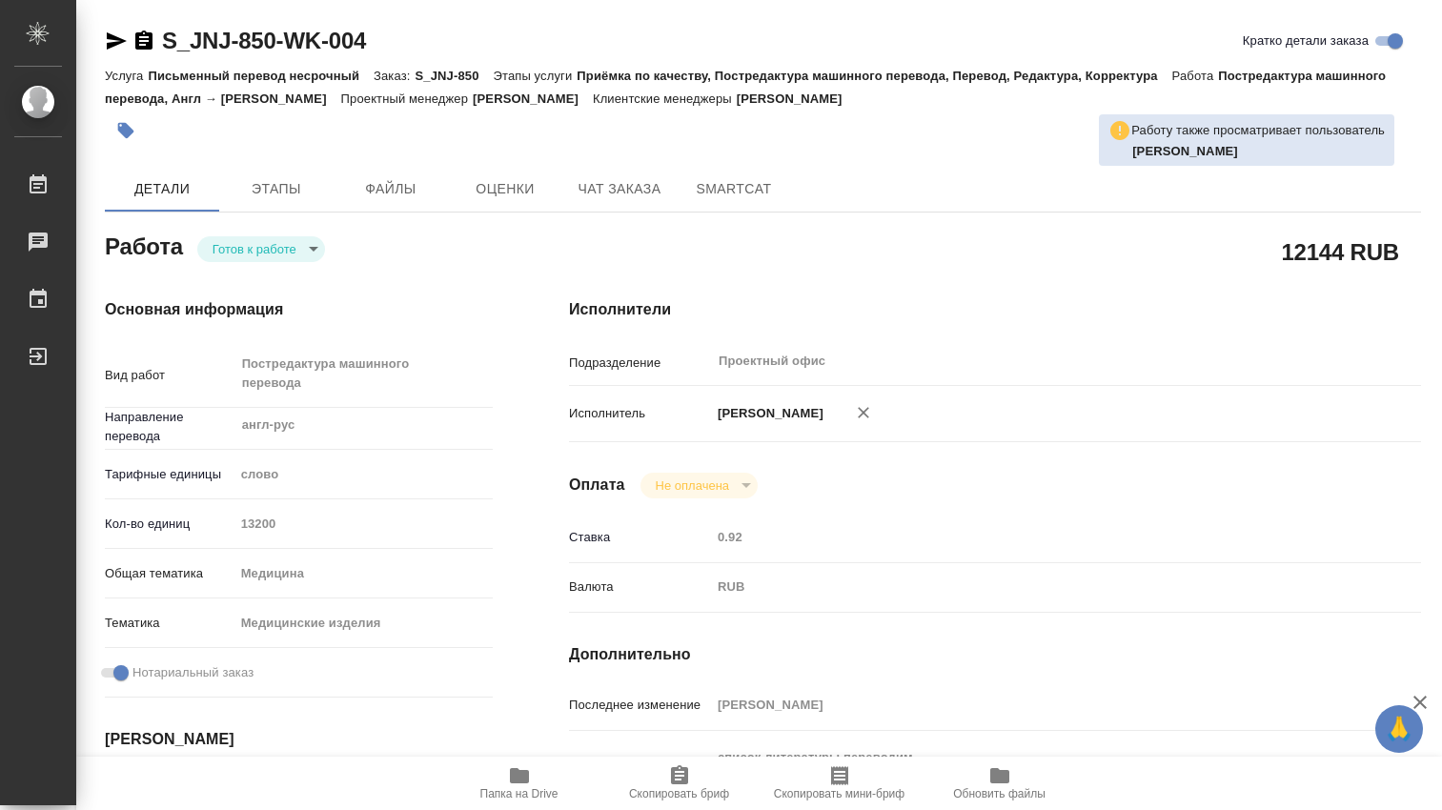
type textarea "x"
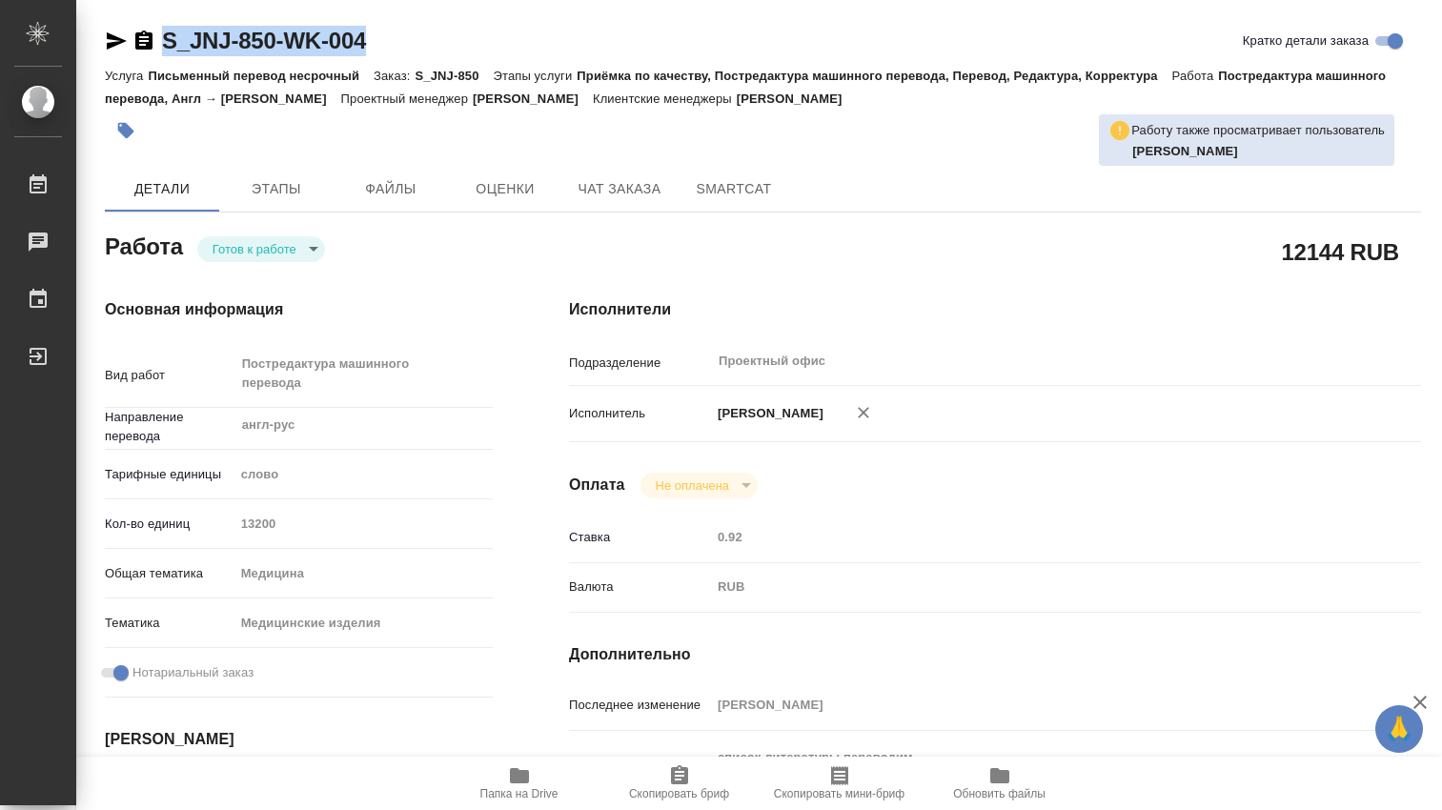
drag, startPoint x: 375, startPoint y: 48, endPoint x: 157, endPoint y: 42, distance: 218.3
click at [157, 42] on div "S_JNJ-850-WK-004 Кратко детали заказа" at bounding box center [763, 41] width 1316 height 30
copy link "S_JNJ-850-WK-004"
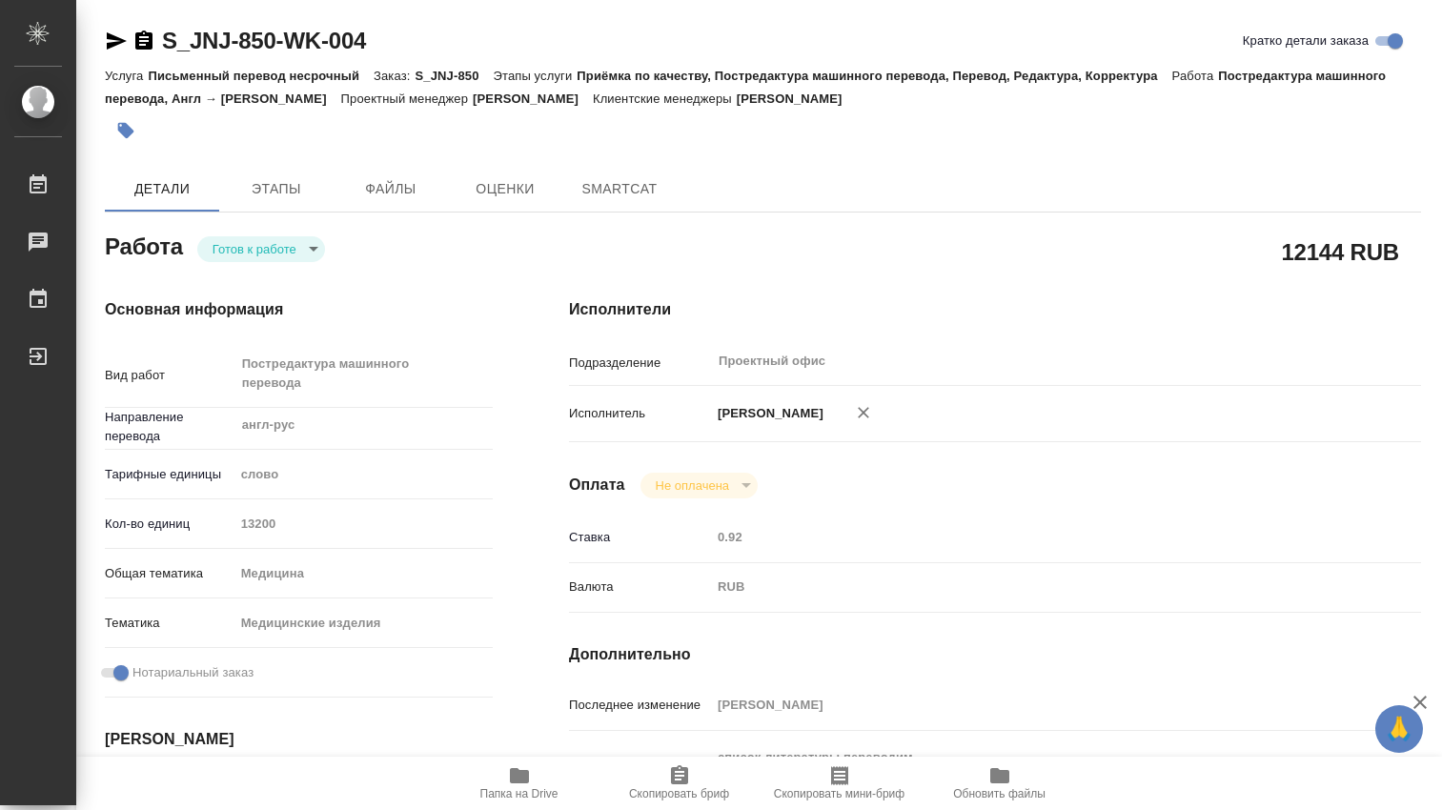
type textarea "x"
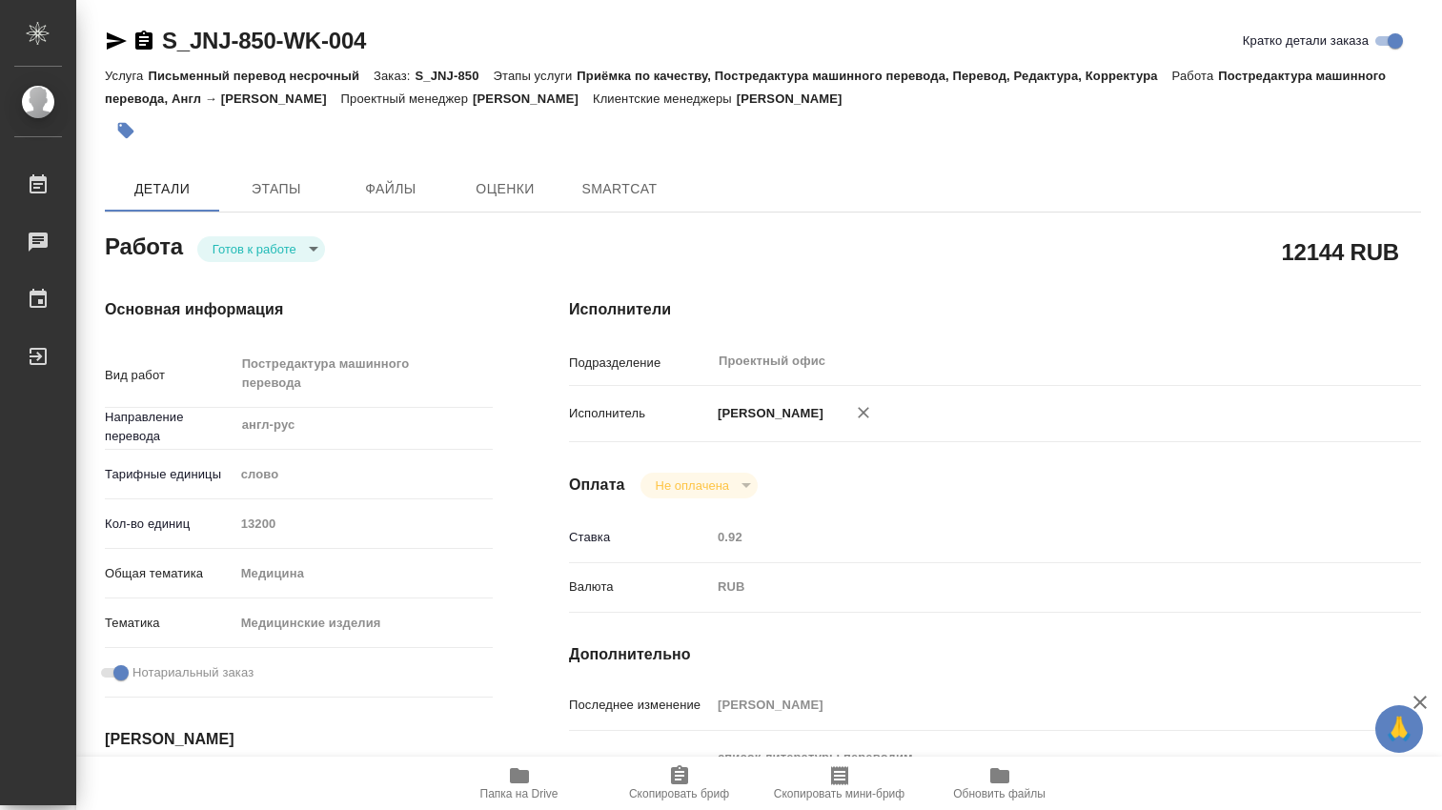
type textarea "x"
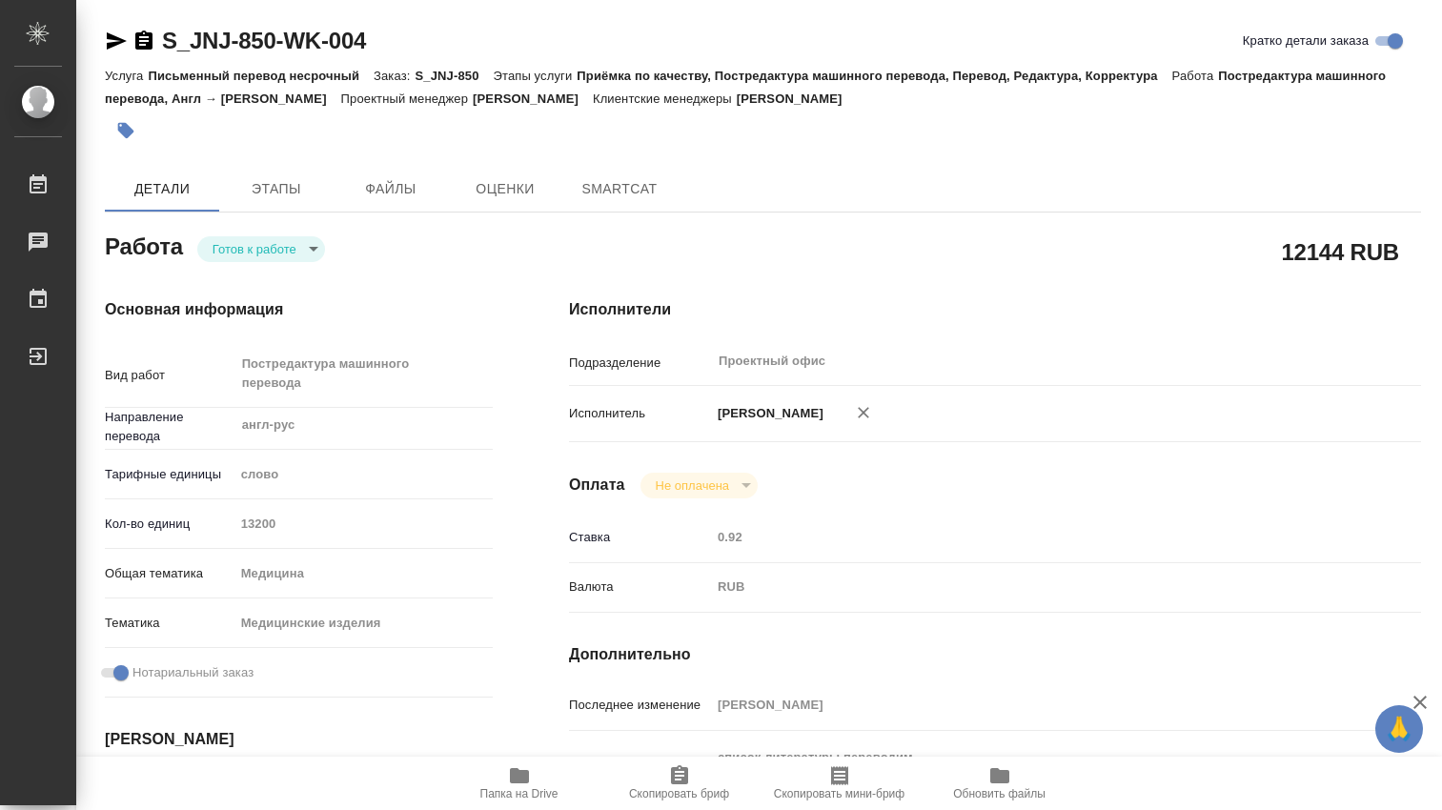
type textarea "x"
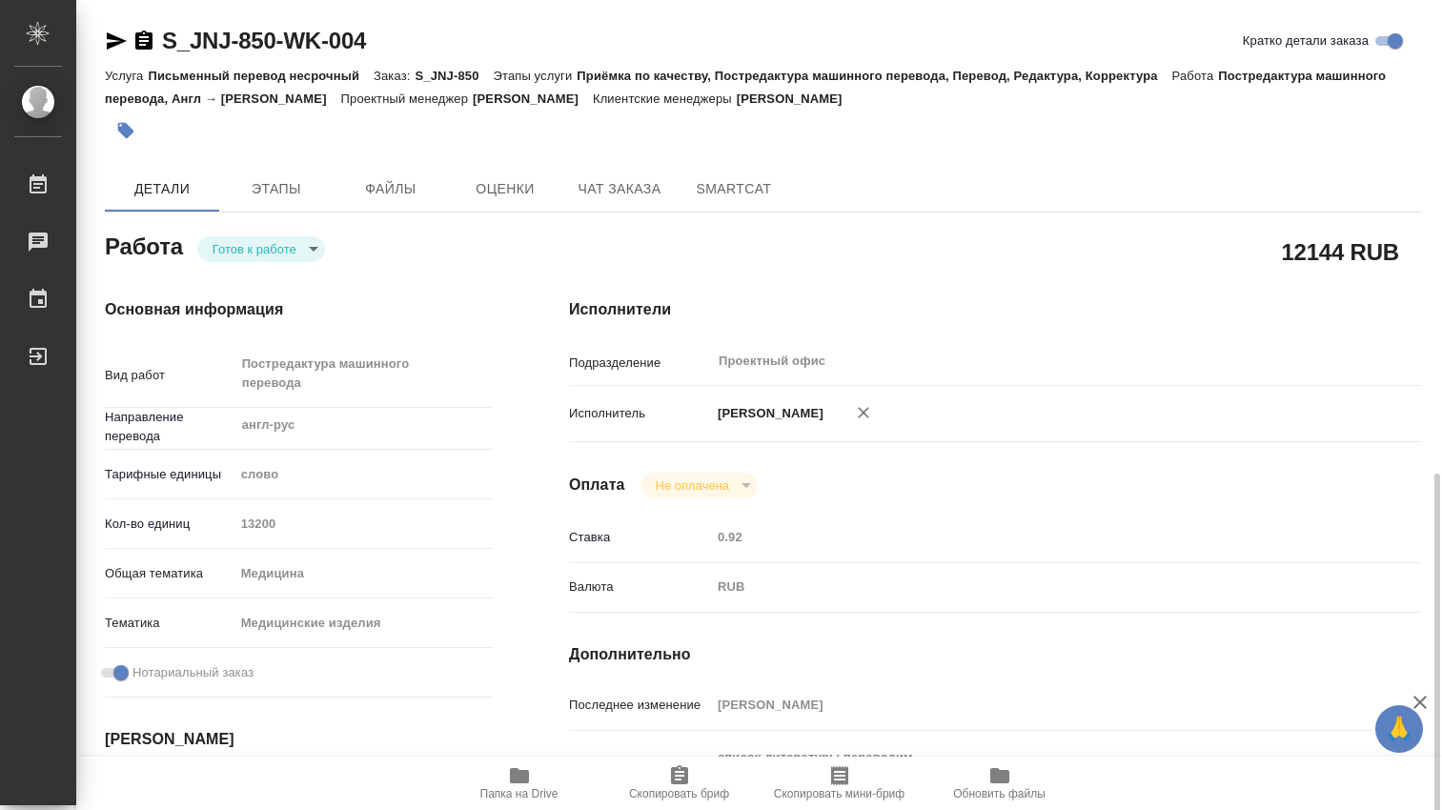
scroll to position [317, 0]
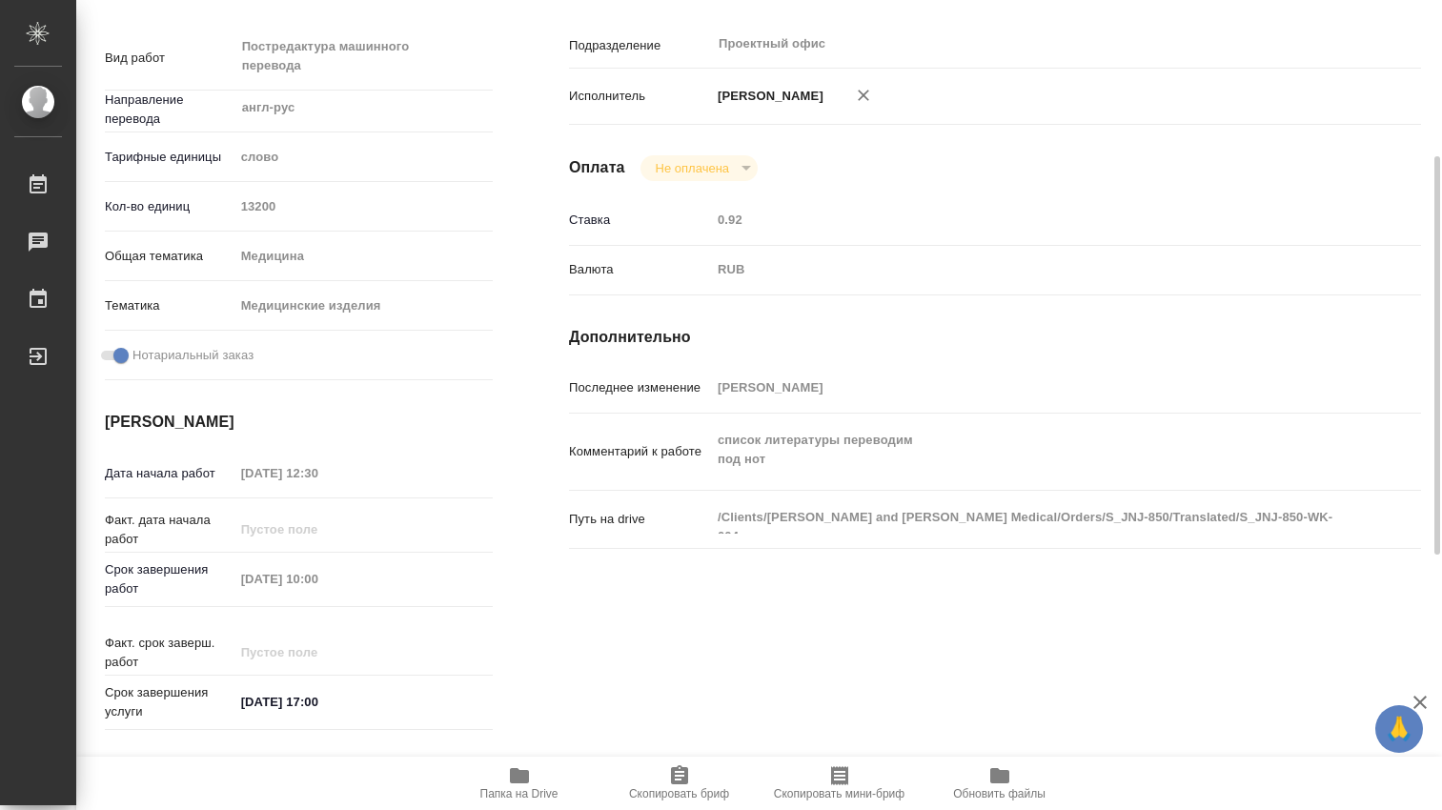
type textarea "x"
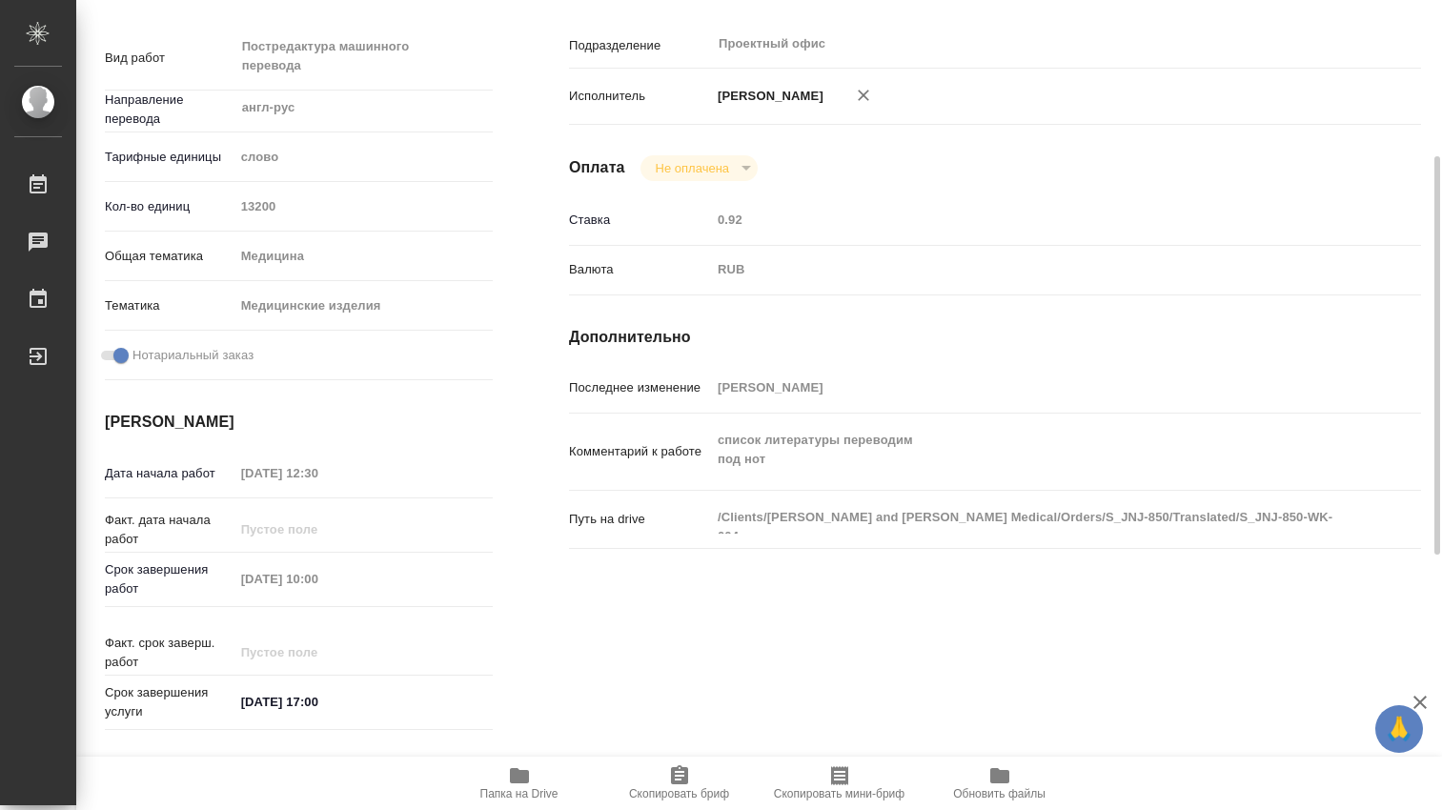
type textarea "x"
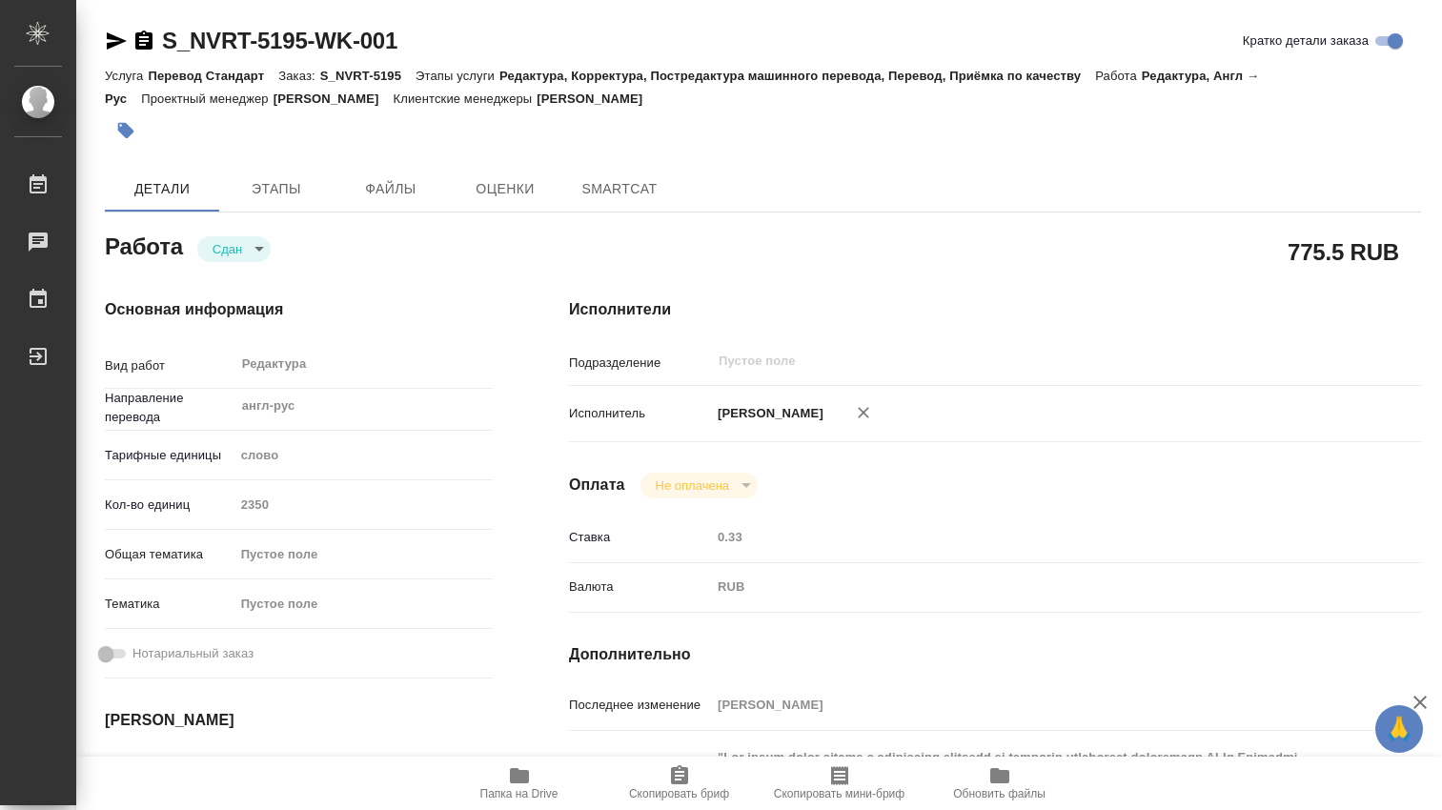
type textarea "x"
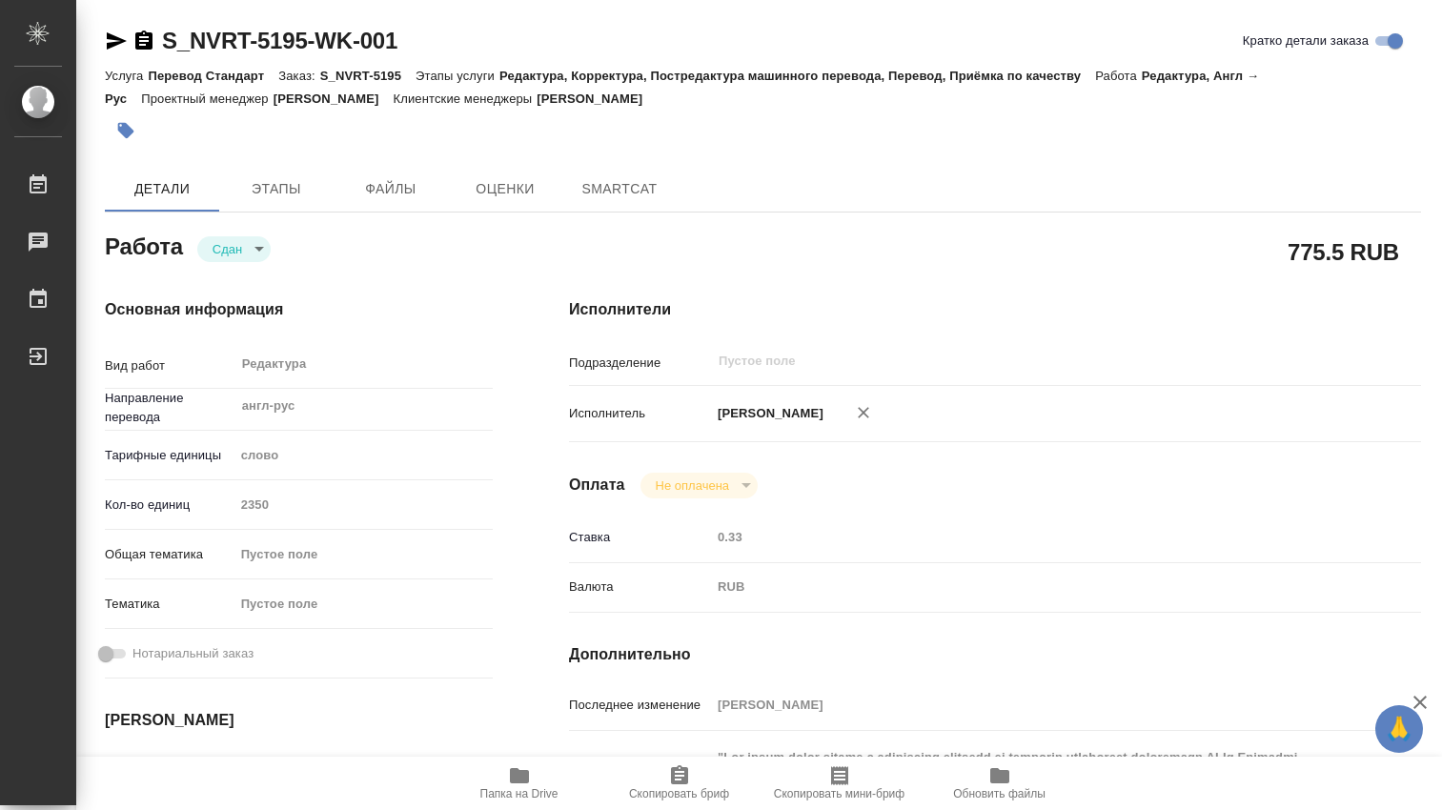
type textarea "x"
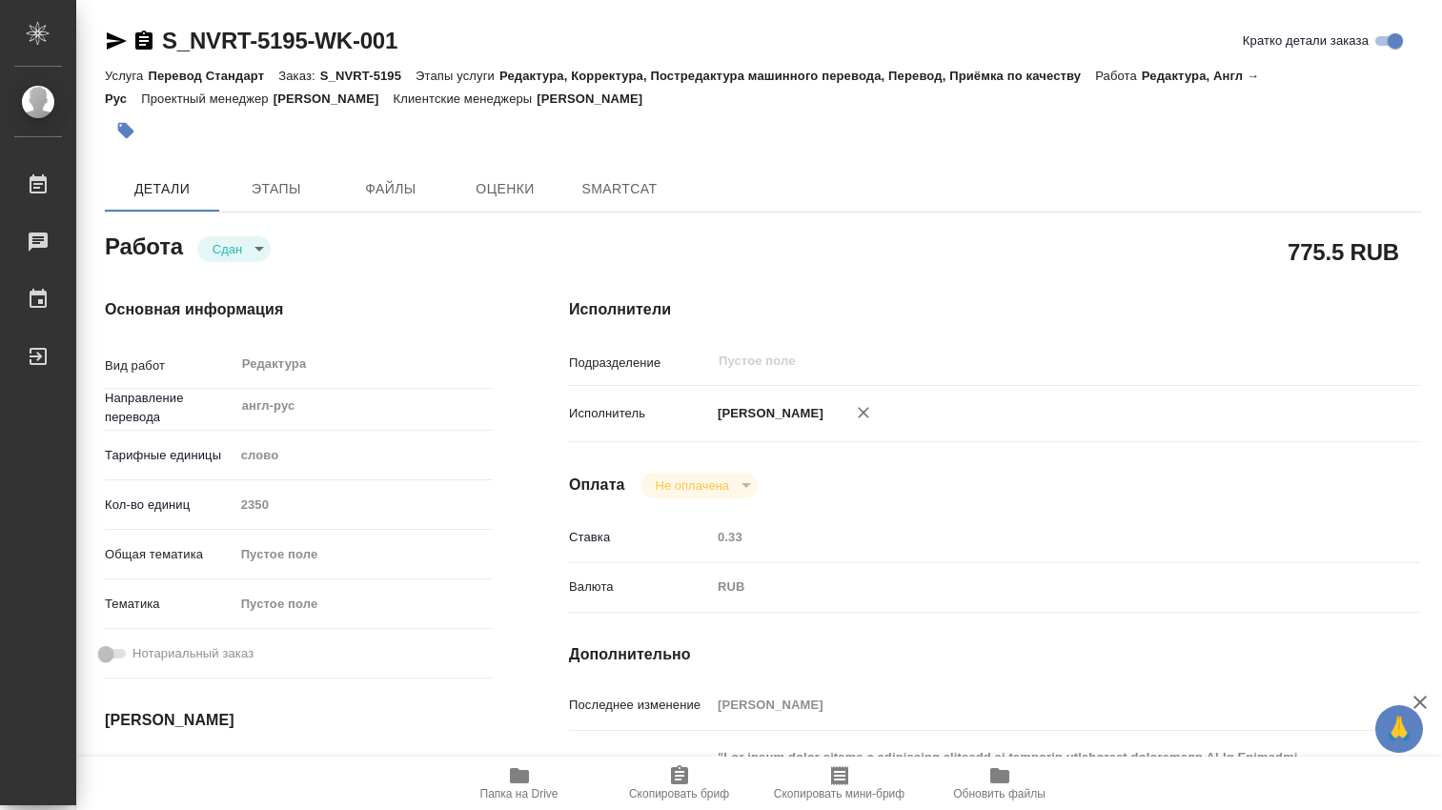
type textarea "x"
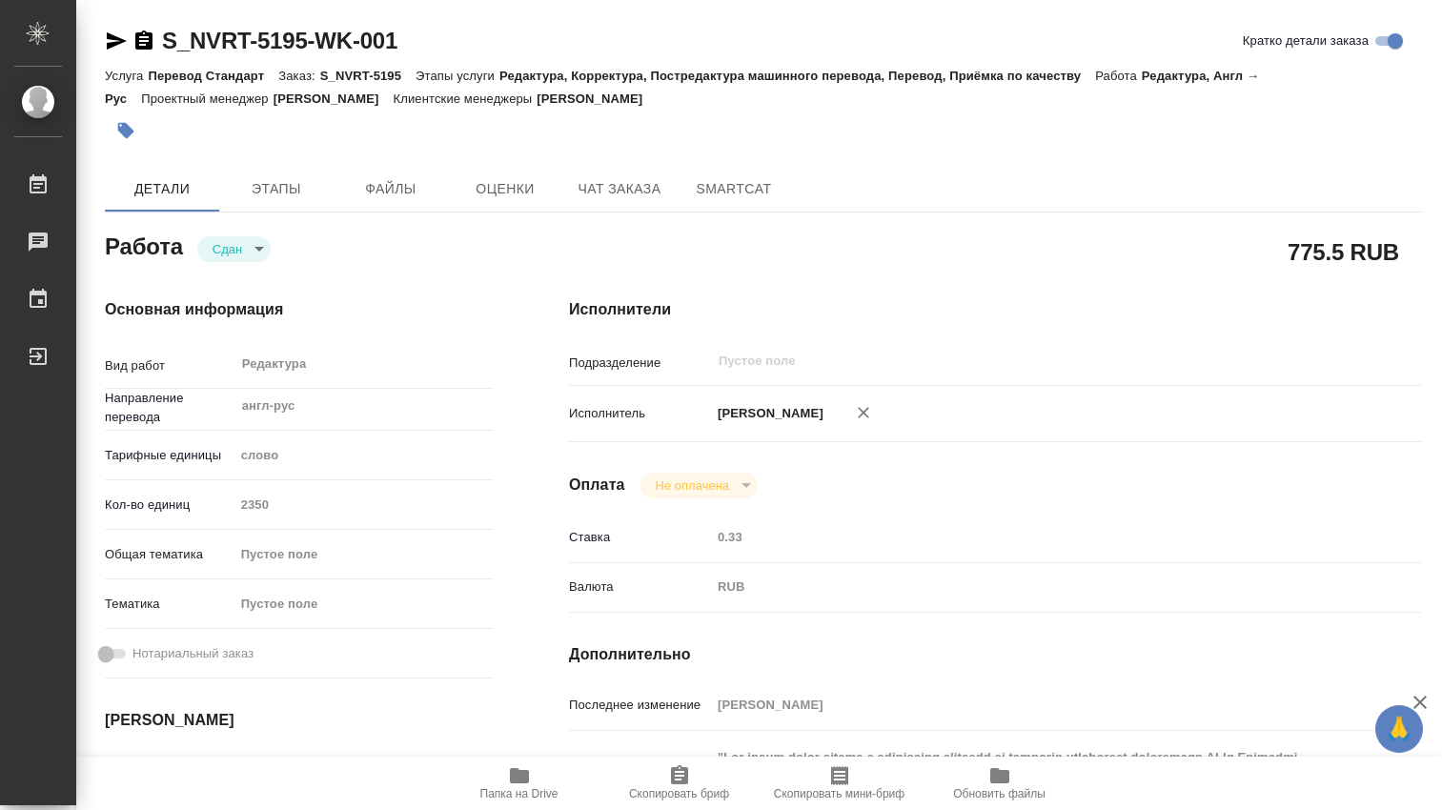
type textarea "x"
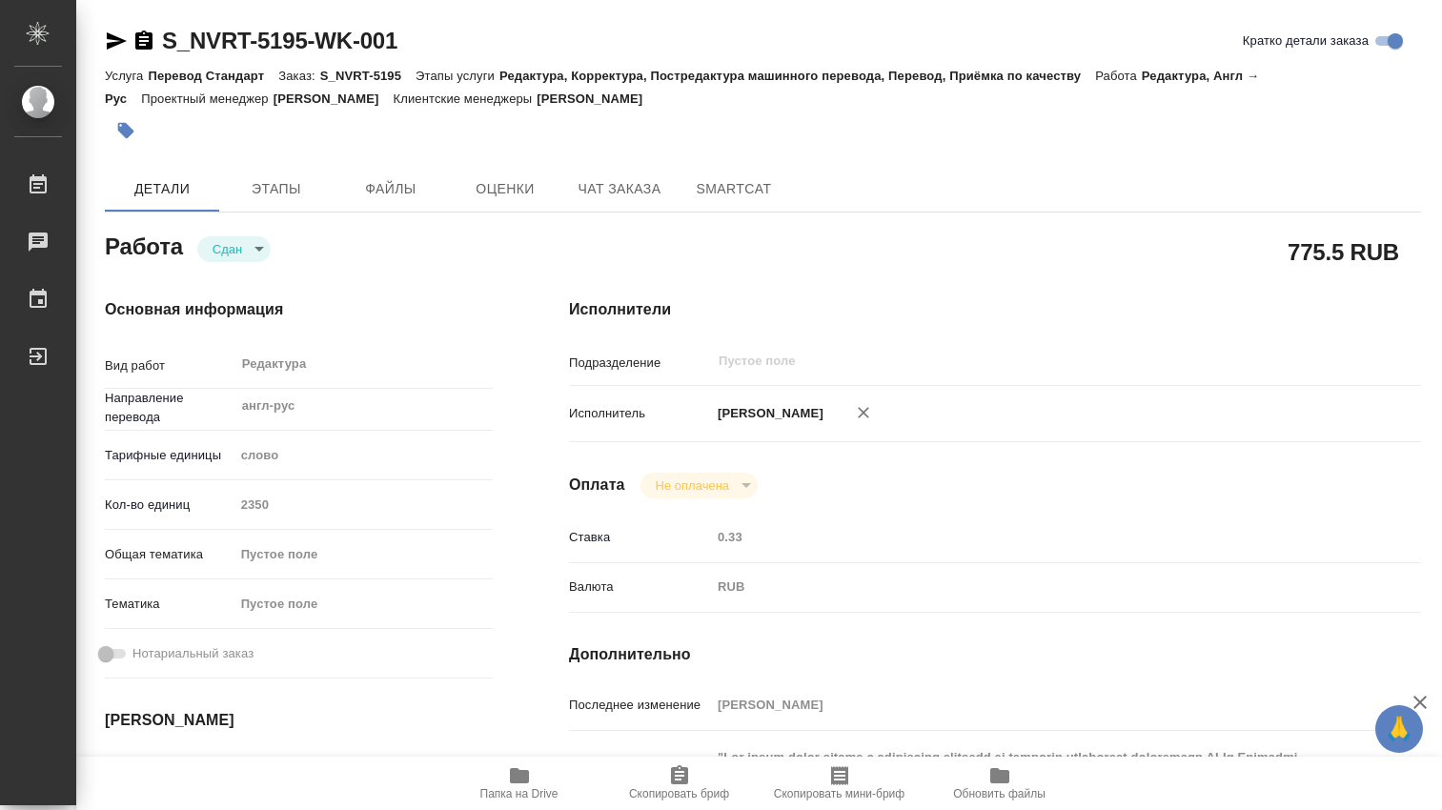
type textarea "x"
